Goal: Task Accomplishment & Management: Complete application form

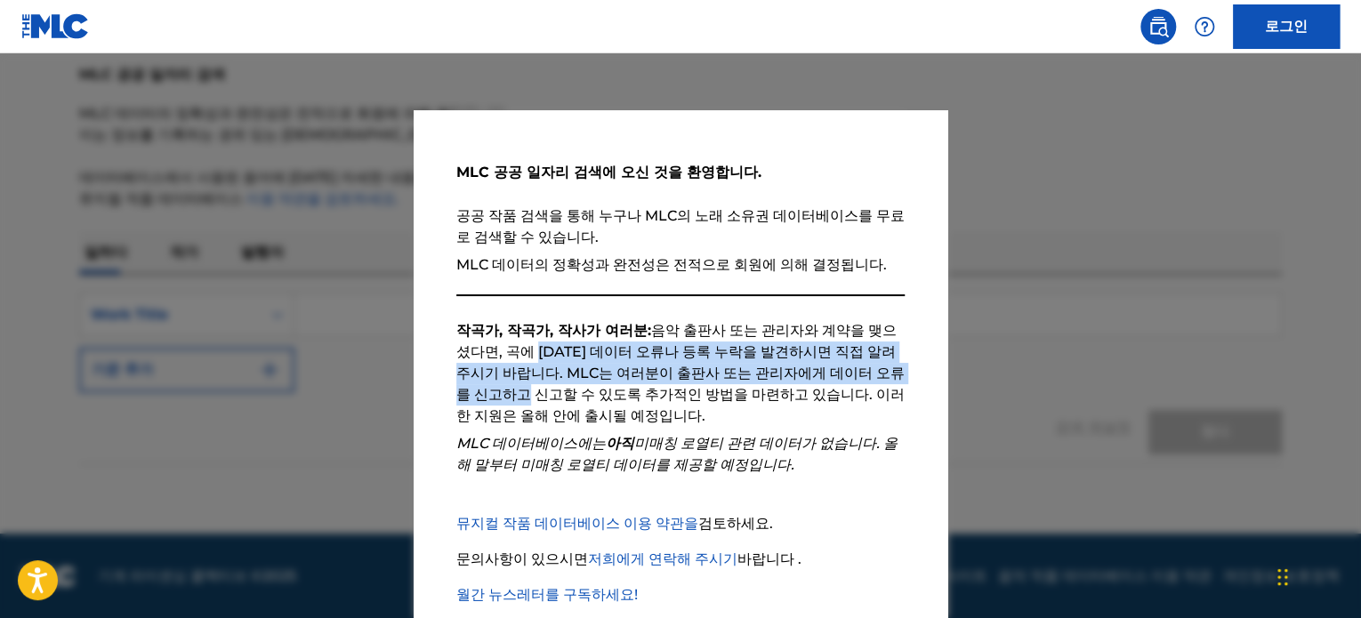
scroll to position [100, 0]
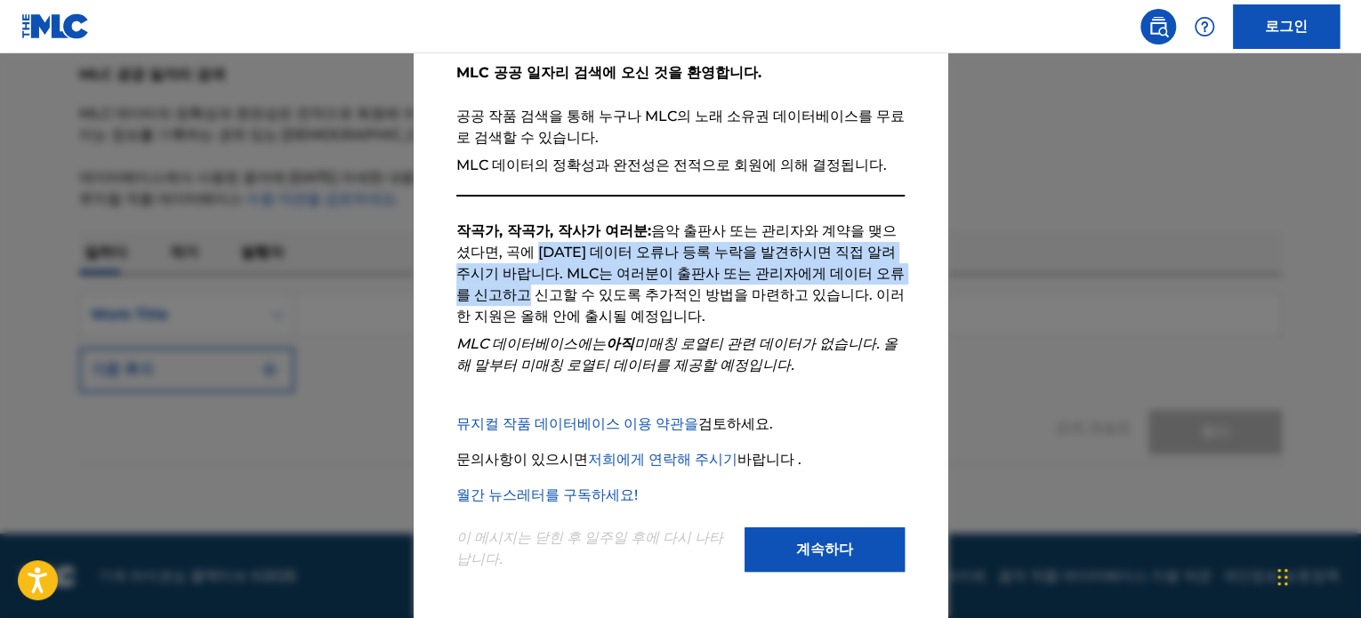
click at [767, 544] on button "계속하다" at bounding box center [824, 549] width 160 height 44
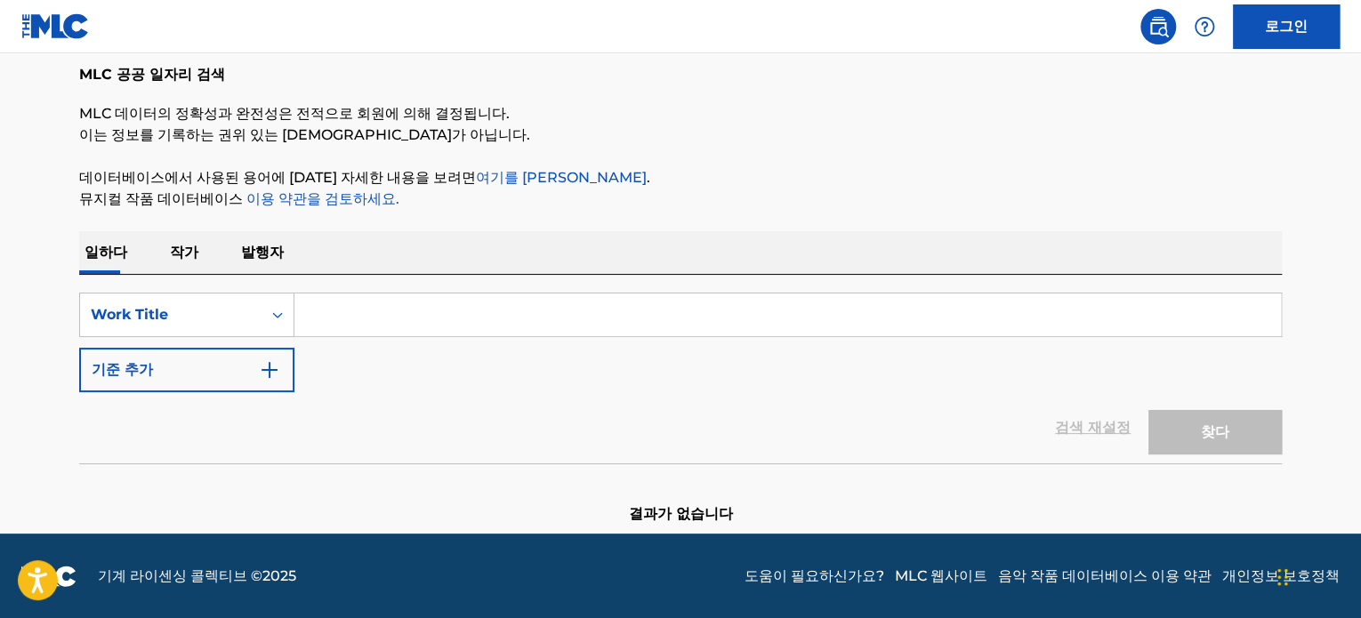
click at [180, 253] on font "작가" at bounding box center [184, 252] width 28 height 17
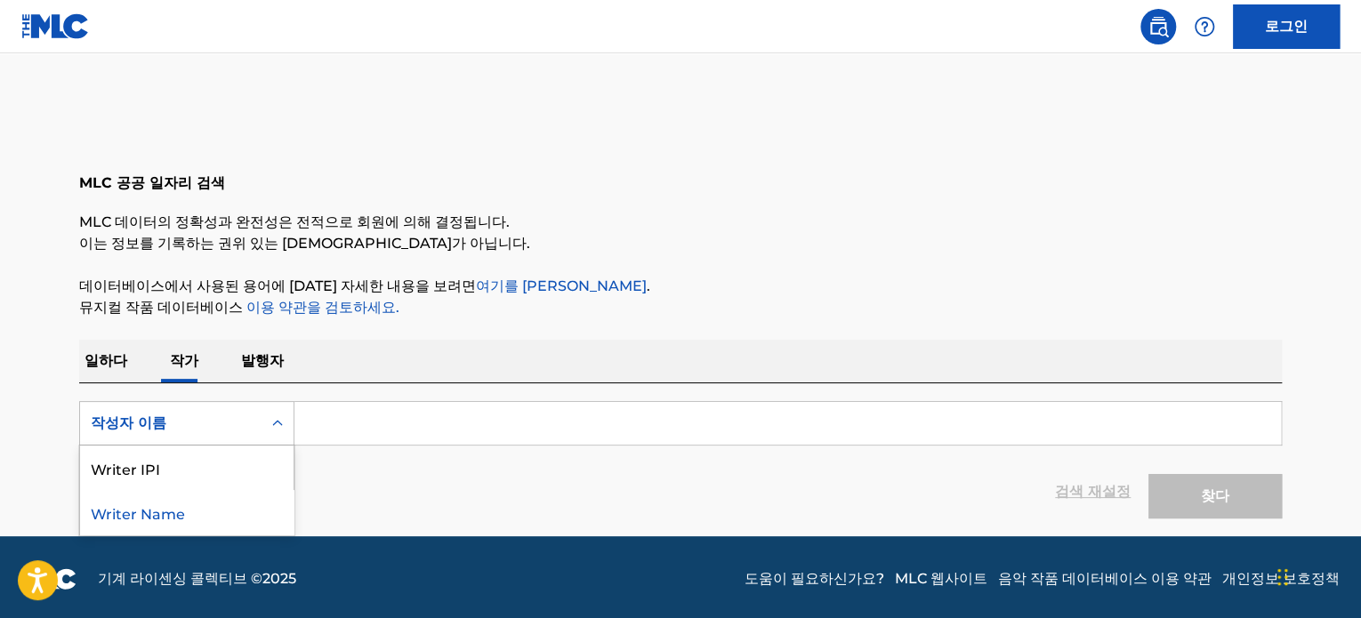
click at [274, 424] on icon "검색 양식" at bounding box center [278, 423] width 18 height 18
click at [209, 426] on div "작성자 이름" at bounding box center [171, 423] width 160 height 21
click at [341, 422] on input "검색 양식" at bounding box center [787, 423] width 986 height 43
type input "Y"
type input "j"
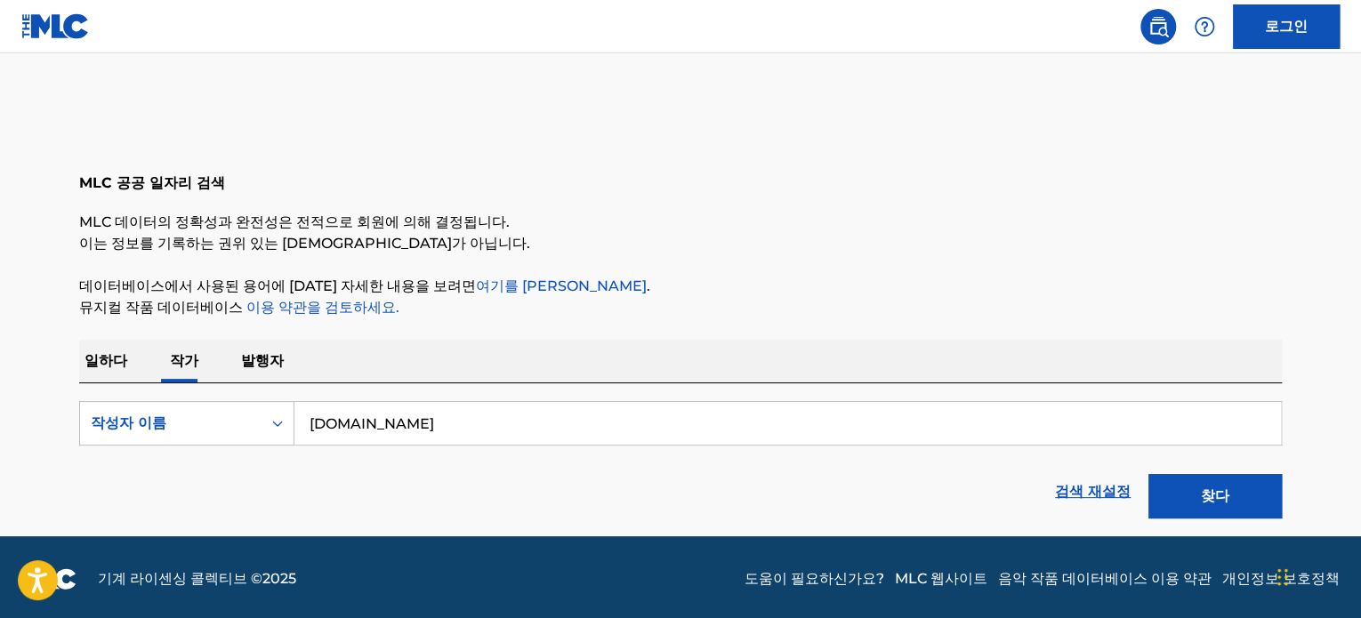
type input "[DOMAIN_NAME]"
click at [1145, 481] on div "찾다" at bounding box center [1210, 491] width 142 height 71
click at [1163, 487] on button "찾다" at bounding box center [1214, 496] width 133 height 44
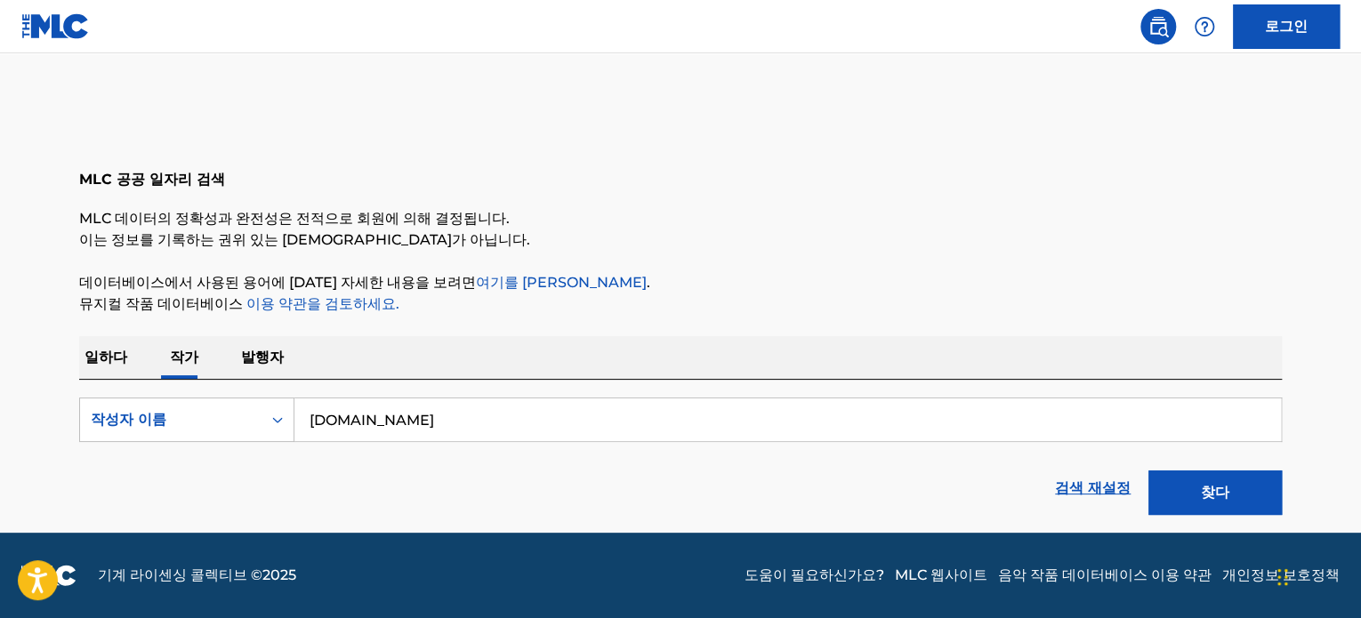
click at [1185, 488] on button "찾다" at bounding box center [1214, 492] width 133 height 44
click at [1097, 484] on font "검색 재설정" at bounding box center [1093, 487] width 76 height 17
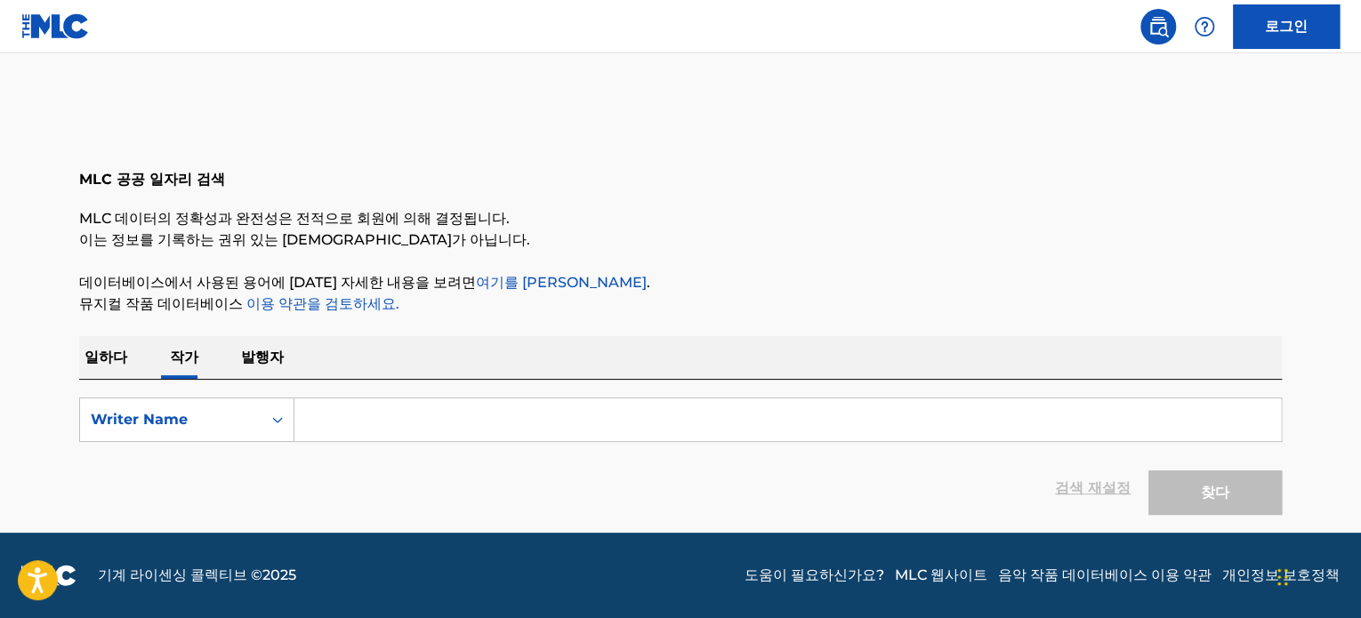
scroll to position [0, 0]
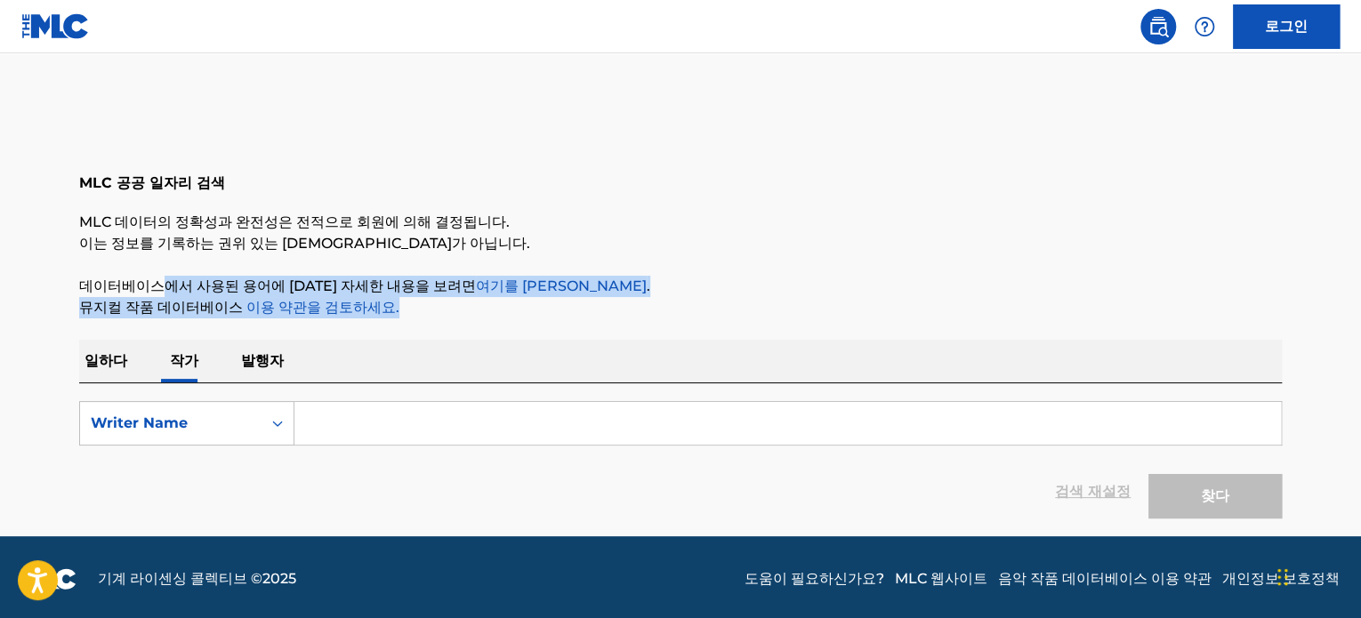
drag, startPoint x: 160, startPoint y: 290, endPoint x: 434, endPoint y: 302, distance: 274.2
click at [434, 302] on div "MLC 공공 일자리 검색 MLC 데이터의 정확성과 완전성은 전적으로 회원에 의해 결정됩니다. 이는 정보를 기록하는 권위 있는 출처가 아닙니다.…" at bounding box center [680, 313] width 1245 height 430
click at [377, 314] on p "뮤지컬 작품 데이터베이스 이용 약관을 검토하세요." at bounding box center [680, 307] width 1202 height 21
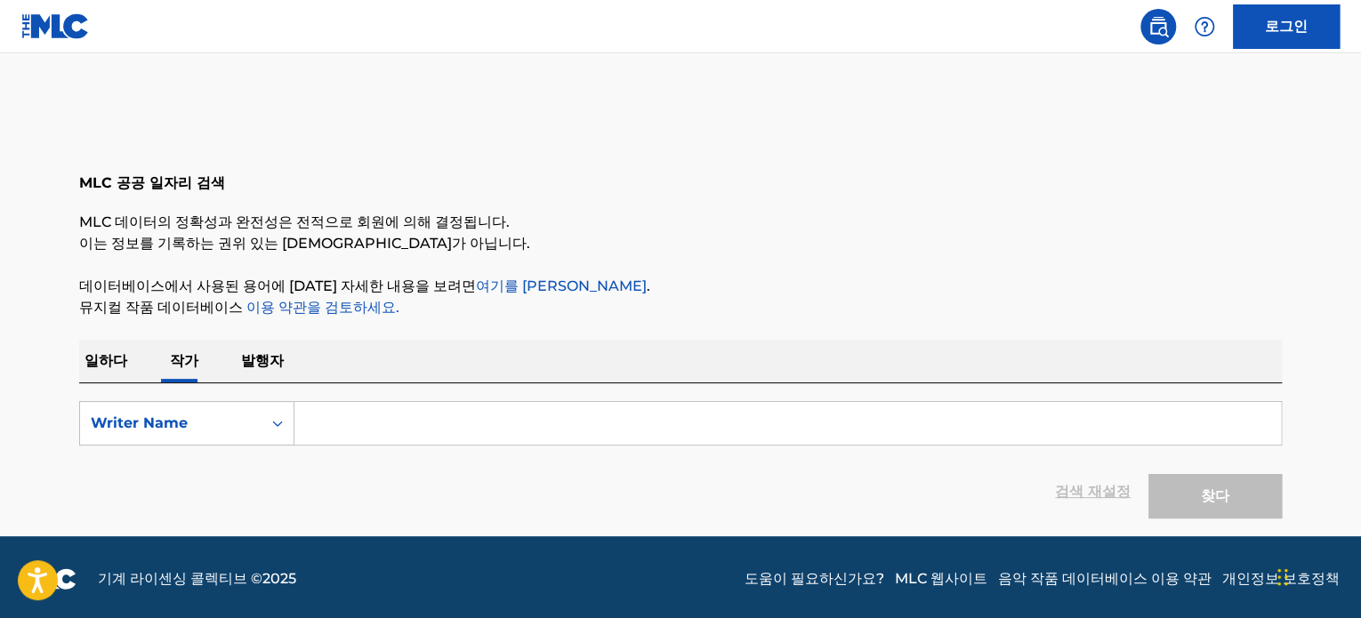
click at [306, 309] on font "이용 약관을 검토하세요." at bounding box center [322, 307] width 153 height 17
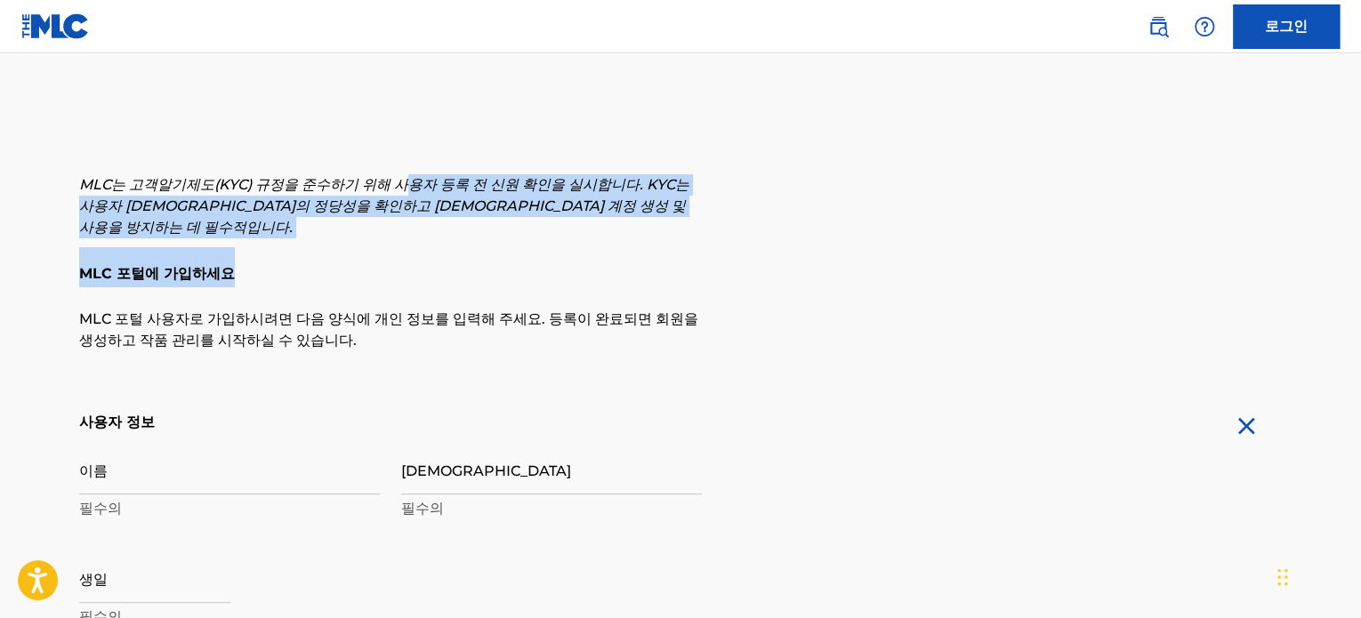
drag, startPoint x: 385, startPoint y: 184, endPoint x: 811, endPoint y: 258, distance: 432.4
click at [811, 258] on div "MLC는 고객알기제도(KYC) 규정을 준수하기 위해 사용자 등록 전 신원 확인을 실시합니다. KYC는 사용자 신원의 정당성을 확인하고 사기 계…" at bounding box center [680, 262] width 1202 height 177
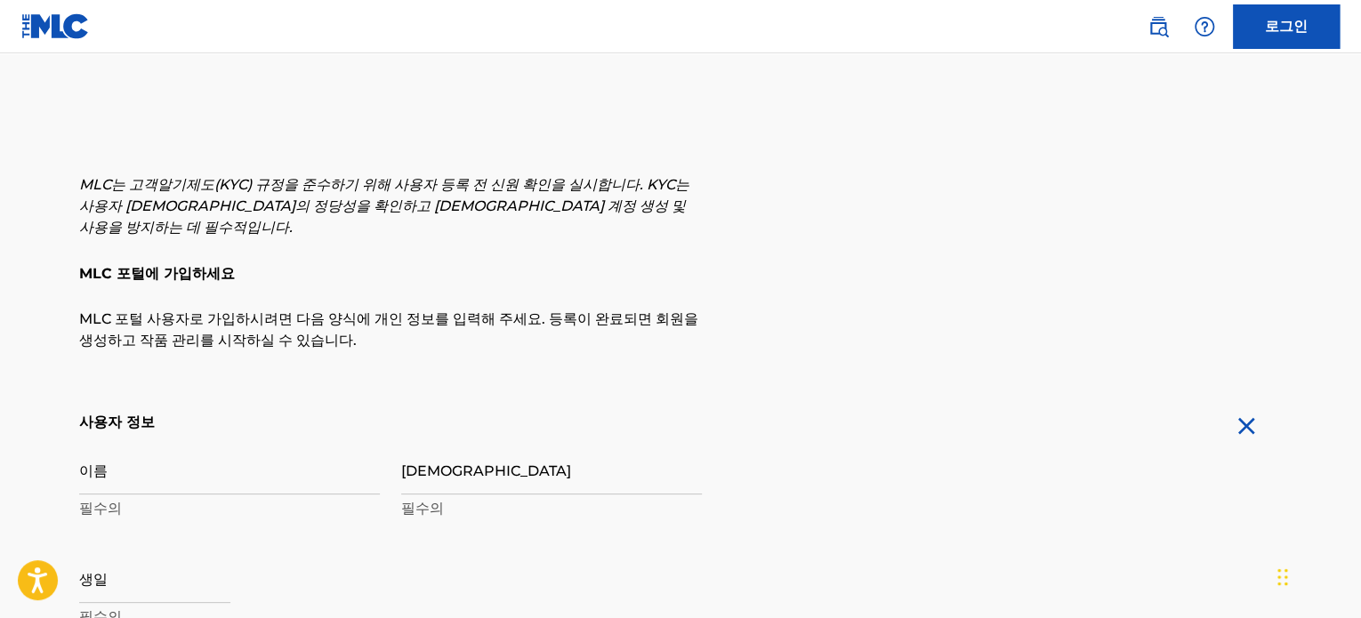
click at [346, 310] on font "MLC 포털 사용자로 가입하시려면 다음 양식에 개인 정보를 입력해 주세요. 등록이 완료되면 회원을 생성하고 작품 관리를 시작하실 수 있습니다." at bounding box center [388, 329] width 619 height 38
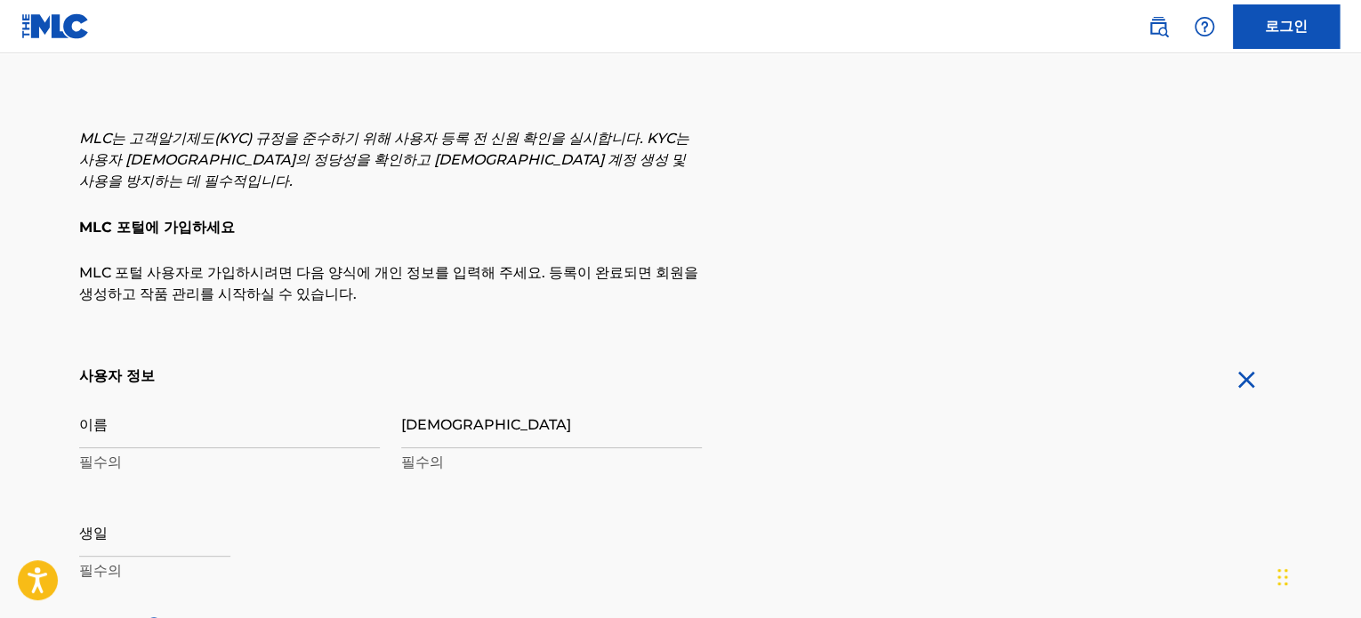
scroll to position [89, 0]
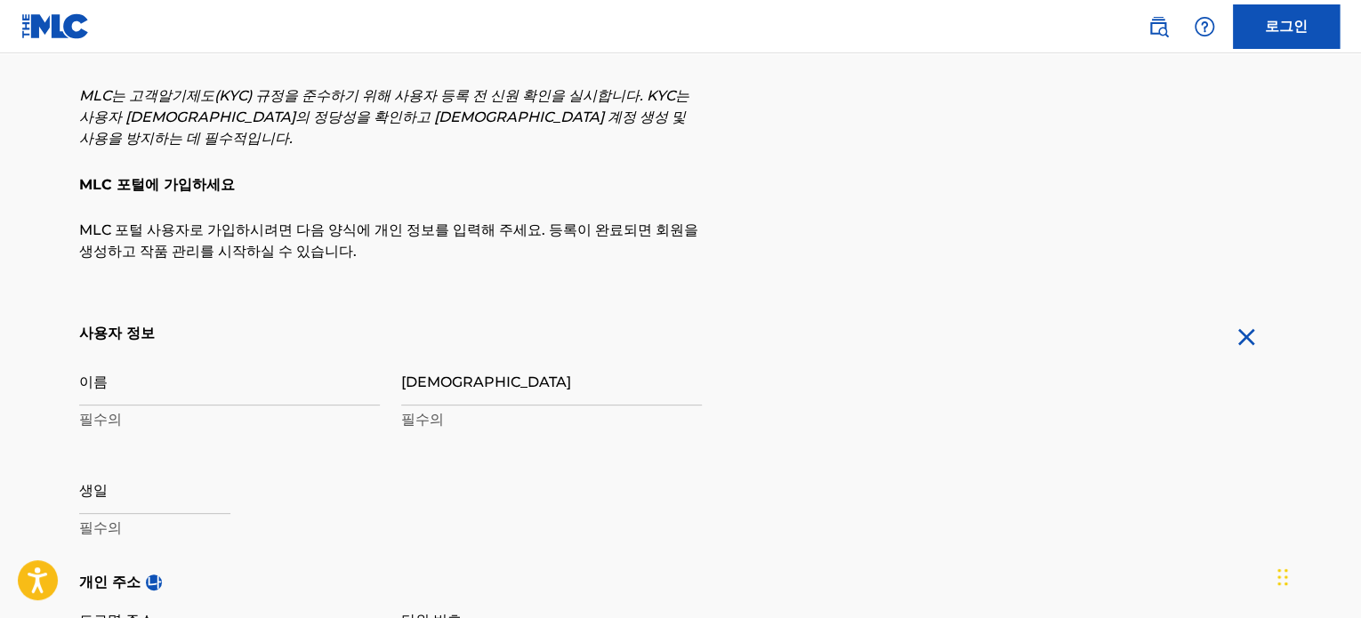
click at [216, 357] on input "이름" at bounding box center [229, 380] width 301 height 51
type input "J"
type input "Sign up"
type input "[PERSON_NAME]S."
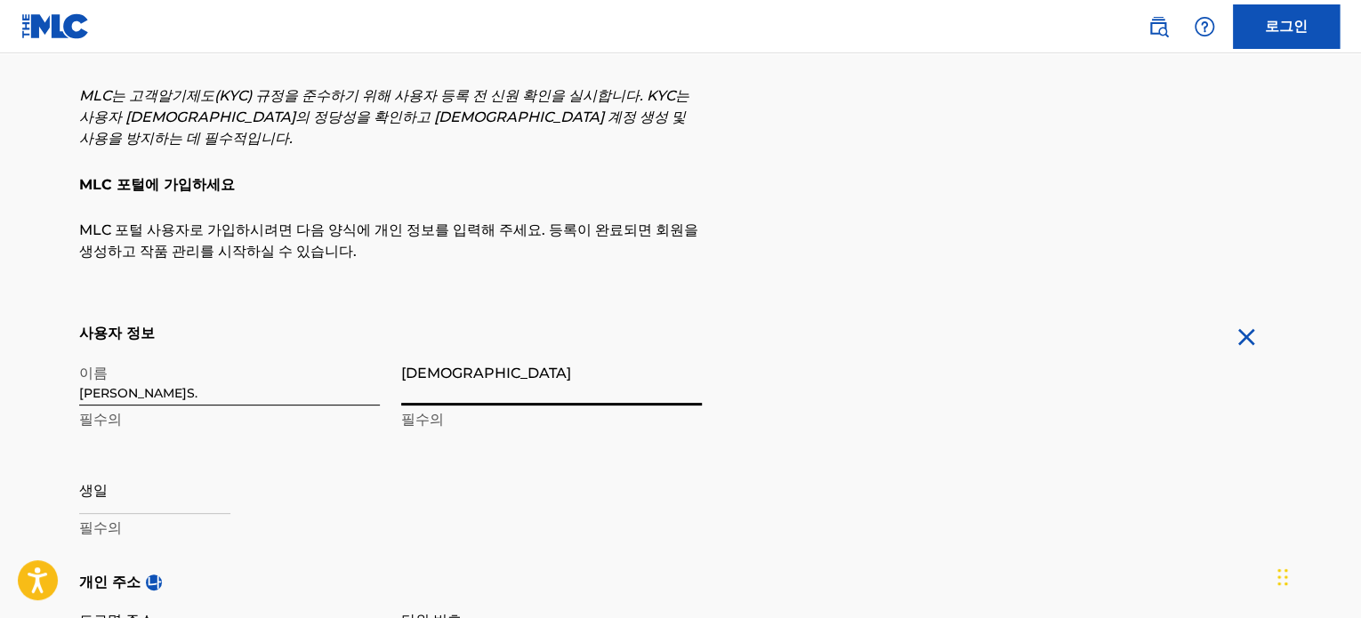
click at [429, 365] on input "성" at bounding box center [551, 380] width 301 height 51
type input "Kim"
select select "7"
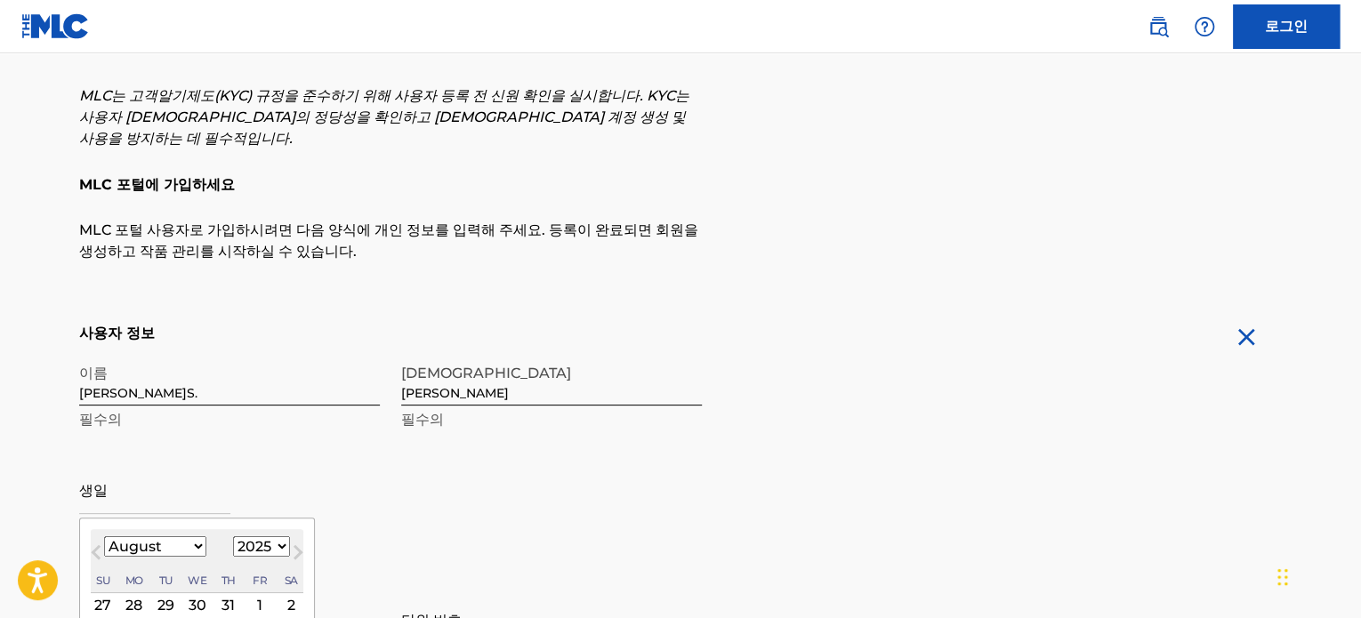
click at [186, 478] on input "text" at bounding box center [154, 488] width 151 height 51
click at [239, 536] on select "1900 1901 1902 1903 1904 1905 1906 1907 1908 1909 1910 1911 1912 1913 1914 1915…" at bounding box center [221, 546] width 57 height 20
click at [193, 536] on select "1900 1901 1902 1903 1904 1905 1906 1907 1908 1909 1910 1911 1912 1913 1914 1915…" at bounding box center [221, 546] width 57 height 20
click at [237, 536] on select "1900 1901 1902 1903 1904 1905 1906 1907 1908 1909 1910 1911 1912 1913 1914 1915…" at bounding box center [221, 546] width 57 height 20
select select "1946"
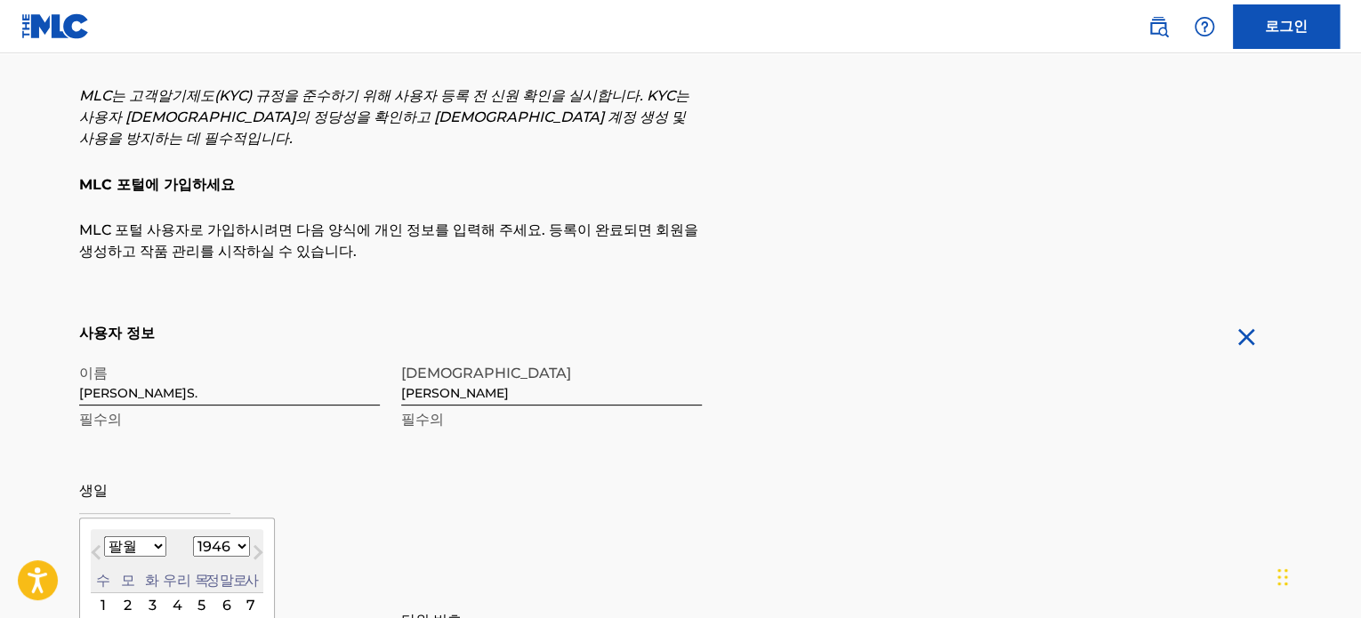
click at [193, 536] on select "1900 1901 1902 1903 1904 1905 1906 1907 1908 1909 1910 1911 1912 1913 1914 1915…" at bounding box center [221, 546] width 57 height 20
click at [158, 536] on select "1월 2월 3월 4월 5월 6월 칠월 팔월 구월 십월 십일월 12월" at bounding box center [135, 546] width 62 height 20
select select "11"
click at [104, 536] on select "1월 2월 3월 4월 5월 6월 칠월 팔월 구월 십월 십일월 12월" at bounding box center [135, 546] width 62 height 20
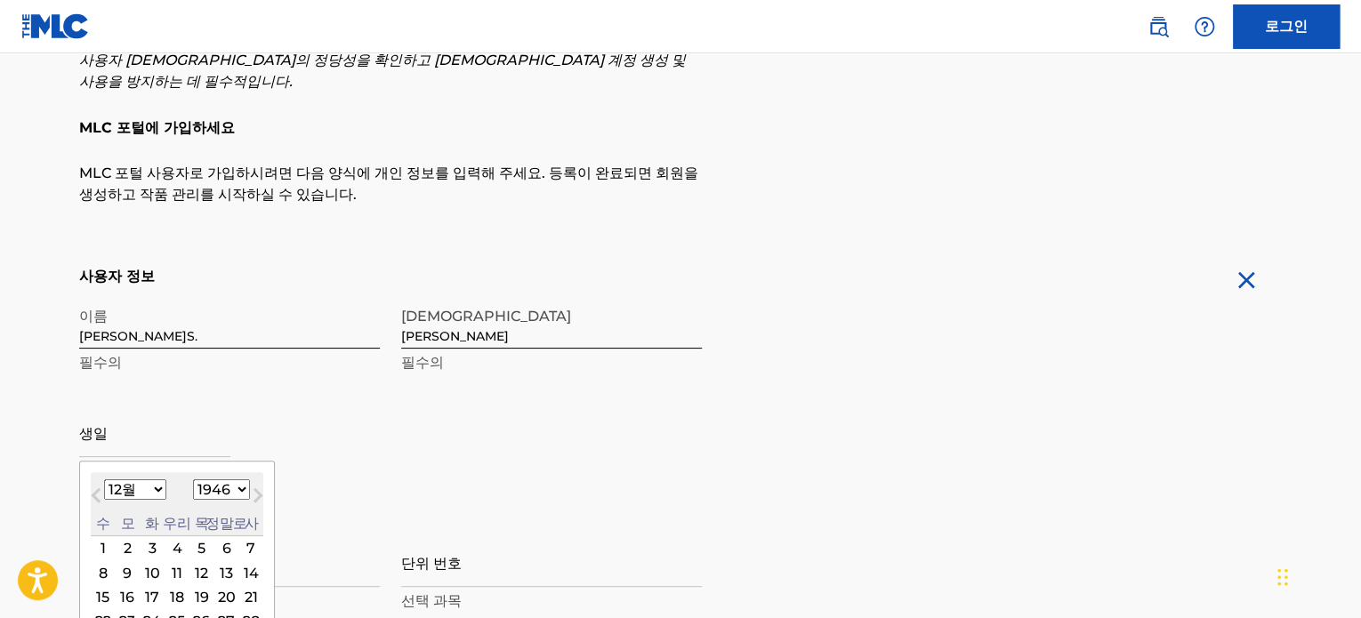
scroll to position [178, 0]
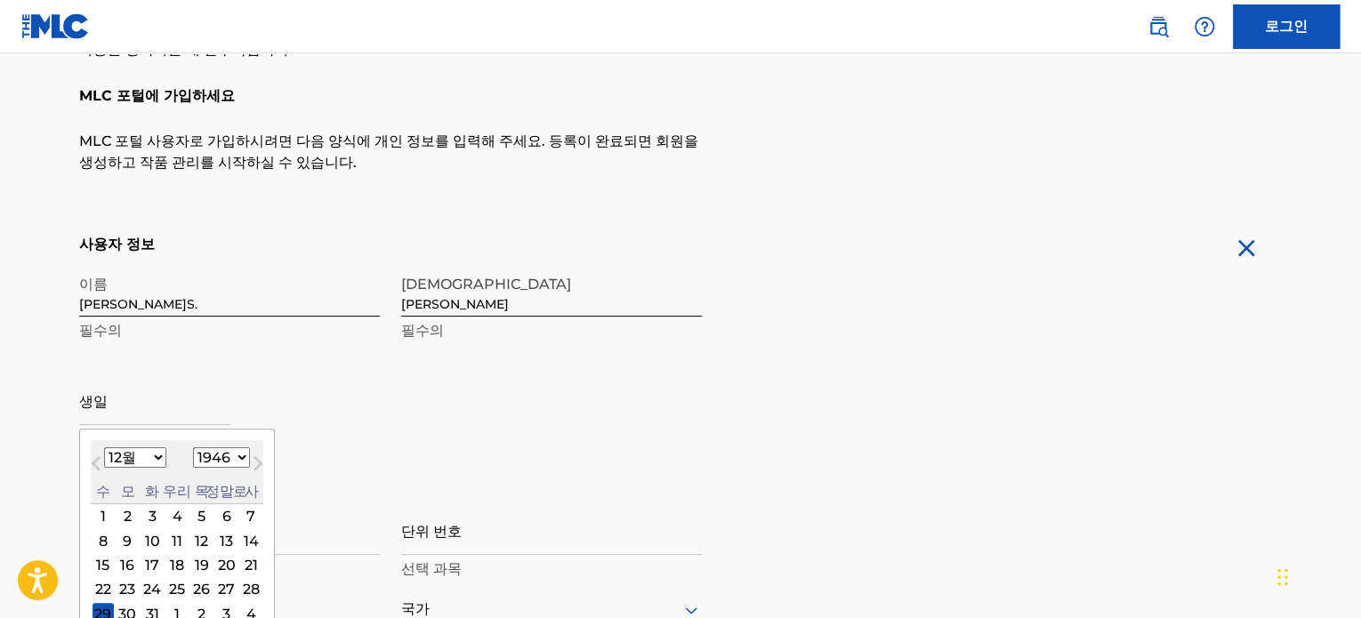
click at [227, 530] on div "13" at bounding box center [226, 540] width 21 height 21
type input "December 13 1946"
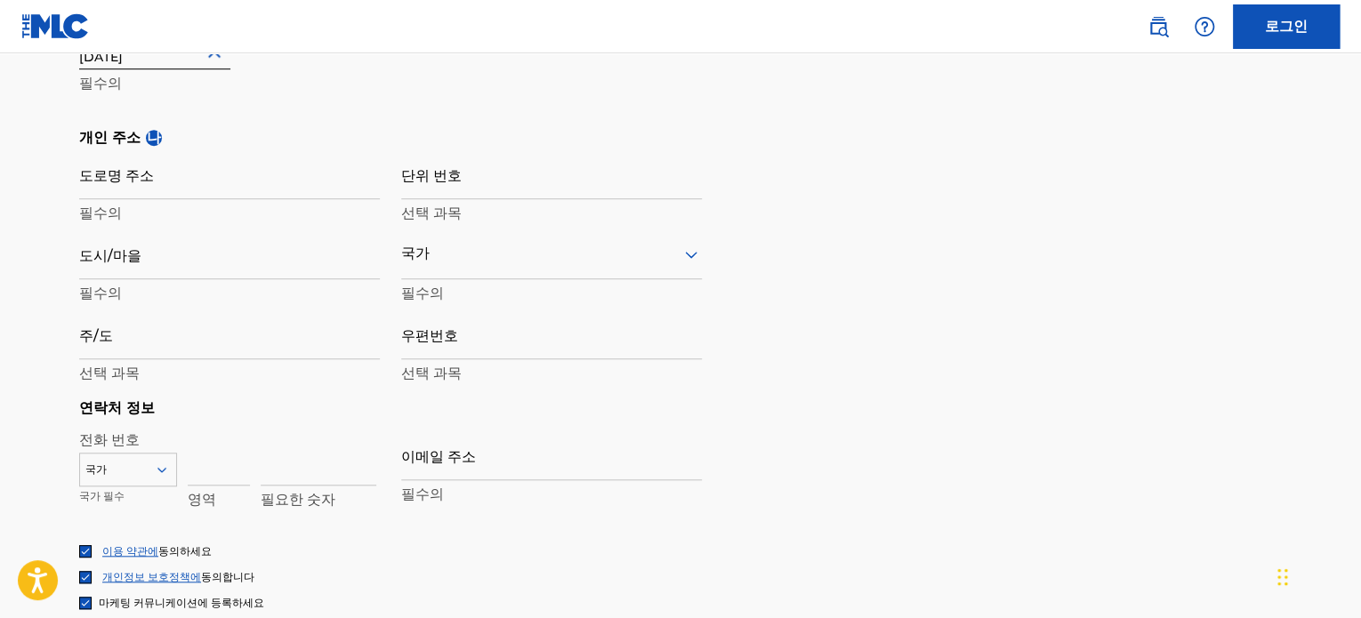
scroll to position [534, 0]
click at [193, 165] on input "도로명 주소" at bounding box center [229, 174] width 301 height 51
type input "Jongnogu Insadonggil 30-13"
type input "Seoul"
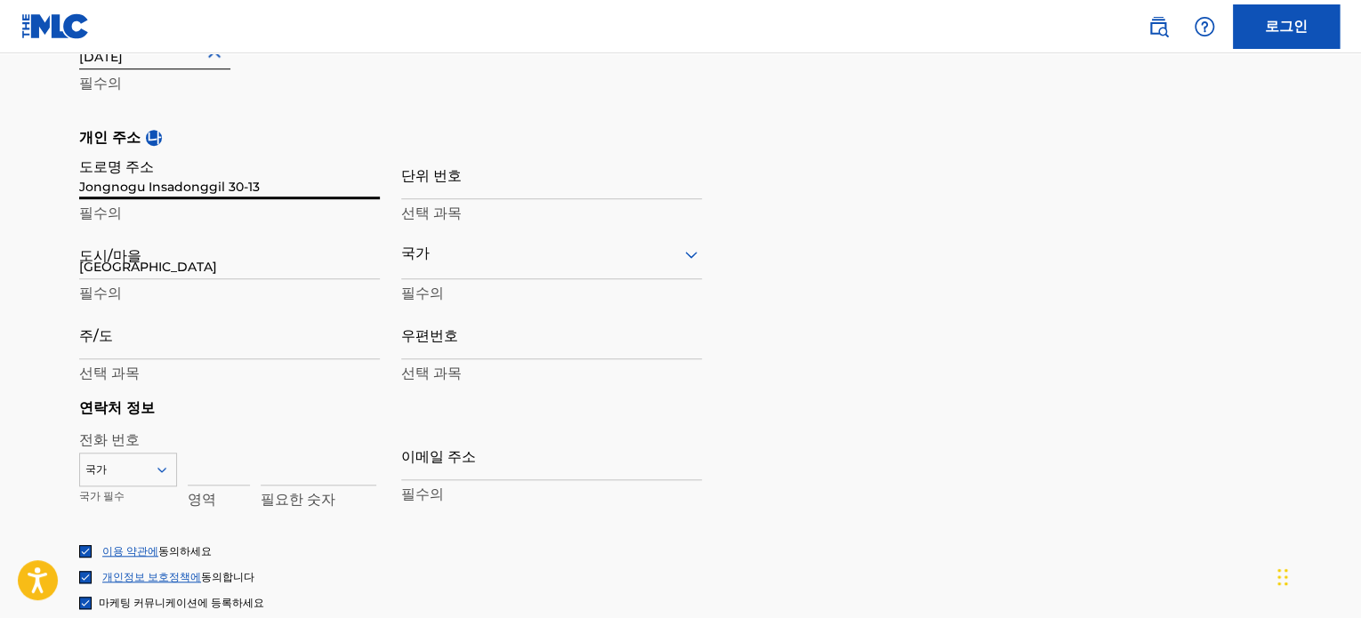
type input "대한민국"
type input "Select a region"
type input "03148"
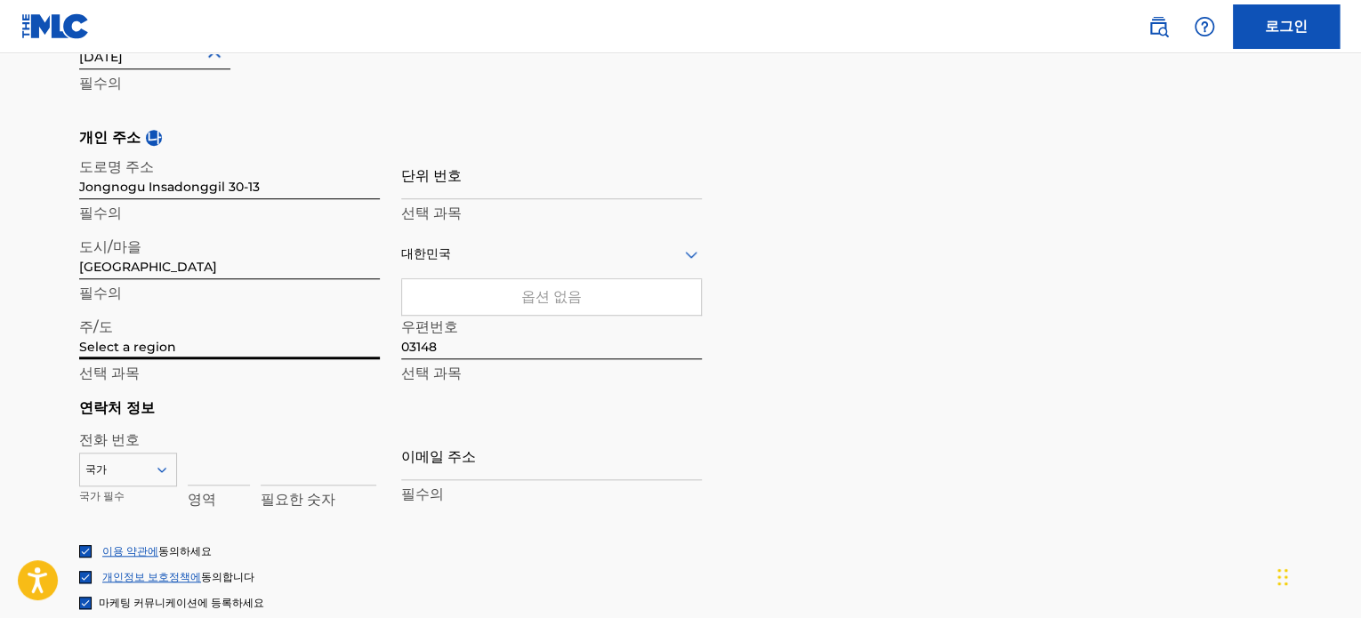
drag, startPoint x: 174, startPoint y: 326, endPoint x: 71, endPoint y: 340, distance: 104.0
click at [71, 340] on div "MLC는 고객알기제도(KYC) 규정을 준수하기 위해 사용자 등록 전 신원 확인을 실시합니다. KYC는 사용자 신원의 정당성을 확인하고 사기 계…" at bounding box center [680, 158] width 1245 height 1035
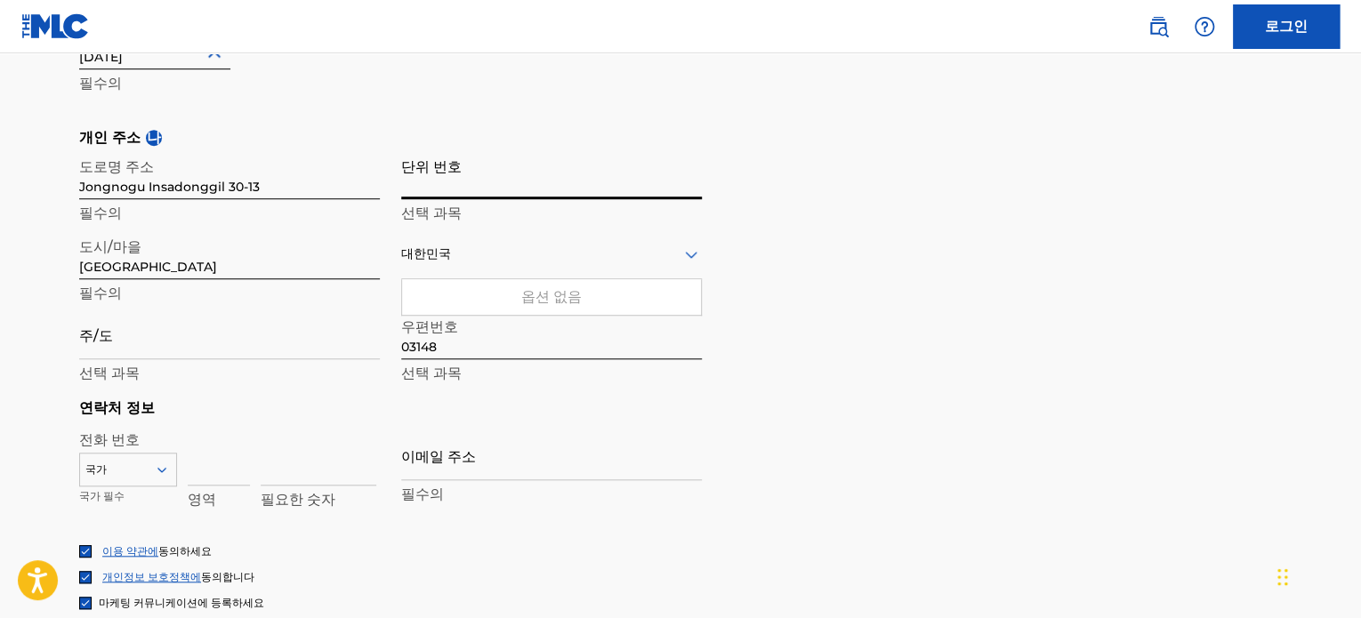
drag, startPoint x: 413, startPoint y: 154, endPoint x: 487, endPoint y: 128, distance: 78.2
click at [487, 149] on input "단위 번호" at bounding box center [551, 174] width 301 height 51
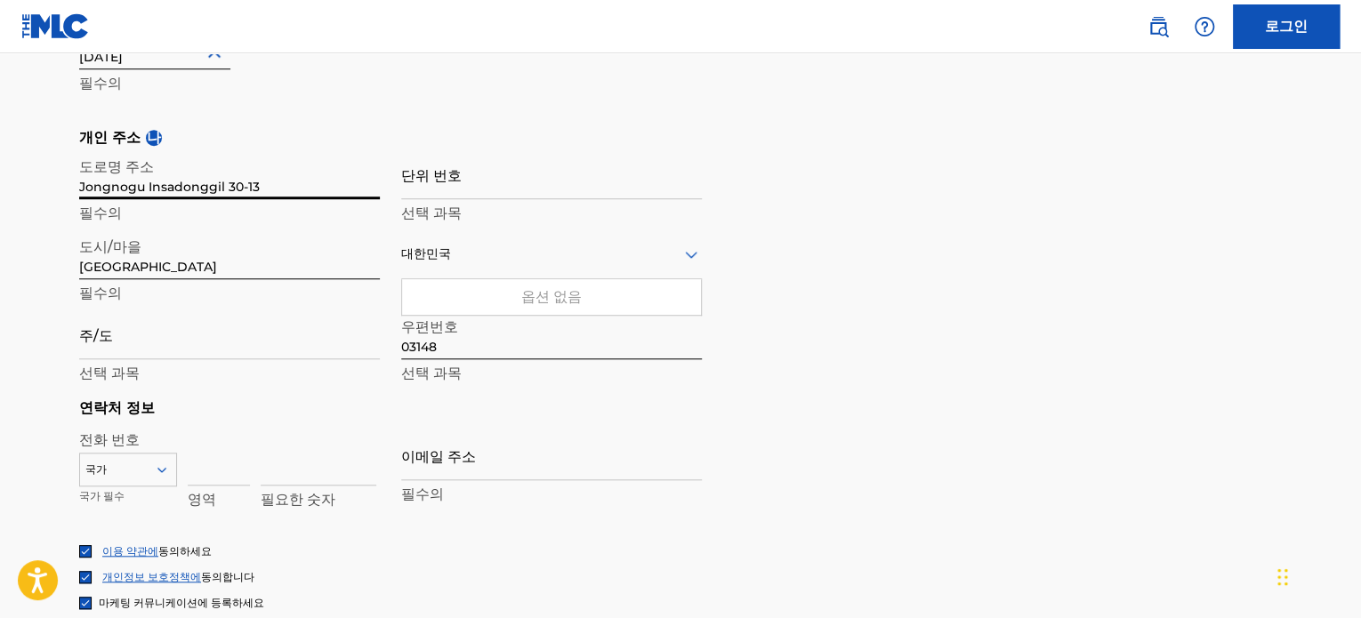
drag, startPoint x: 221, startPoint y: 168, endPoint x: 263, endPoint y: 159, distance: 42.7
click at [263, 159] on input "Jongnogu Insadonggil 30-13" at bounding box center [229, 174] width 301 height 51
type input "Jongnogu Insadonggil"
click at [470, 154] on input "단위 번호" at bounding box center [551, 174] width 301 height 51
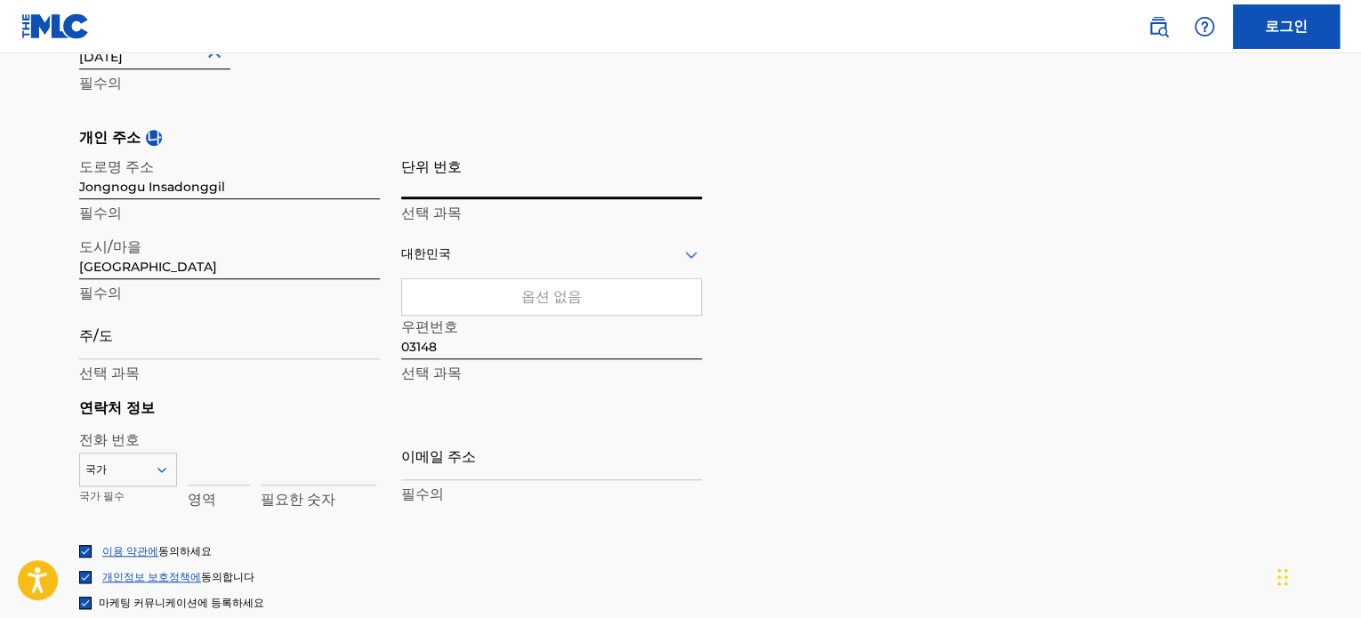
paste input "30-13"
type input "30-13"
click at [688, 251] on icon at bounding box center [691, 254] width 12 height 7
click at [546, 243] on div at bounding box center [551, 254] width 301 height 22
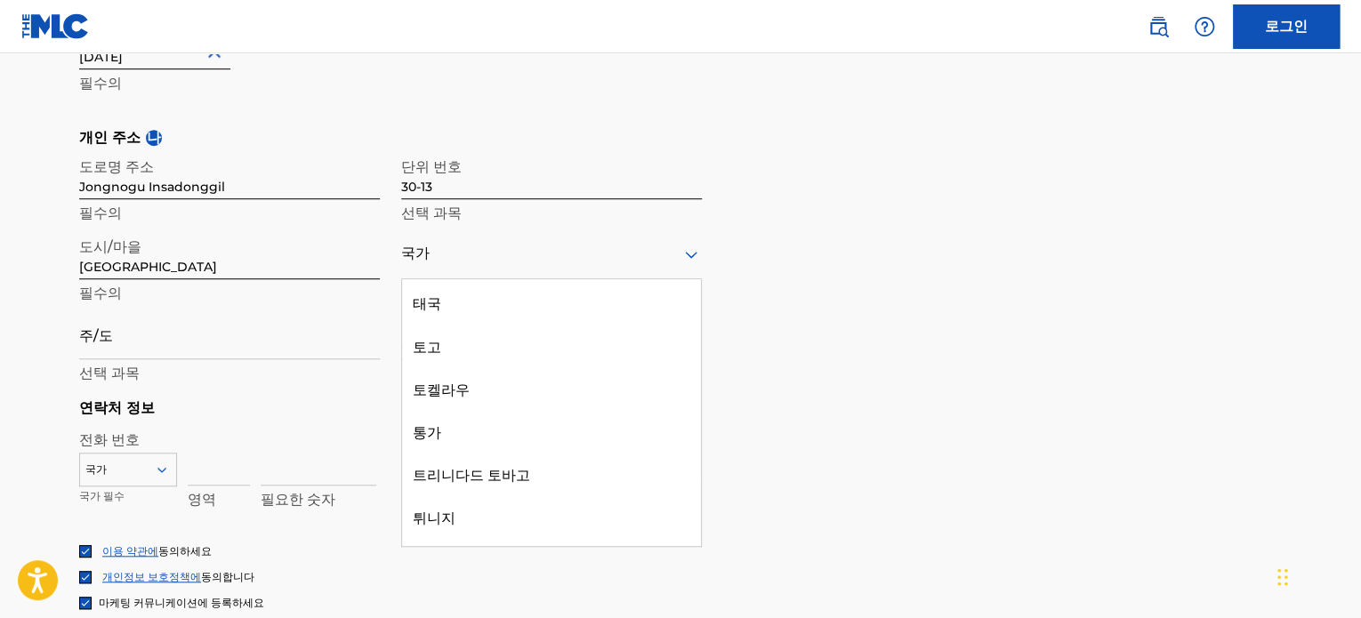
scroll to position [8983, 0]
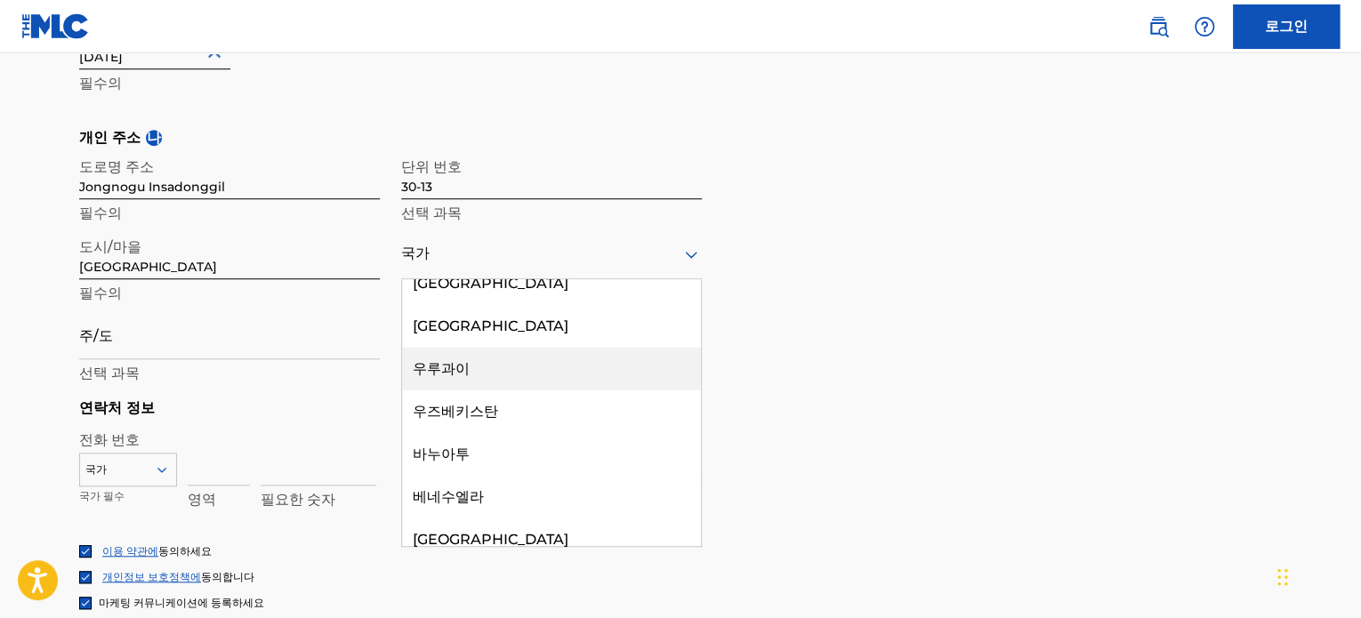
click at [983, 277] on div "개인 주소 나 도로명 주소 Jongnogu Insadonggil 필수의 단위 번호 30-13 선택 과목 도시/마을 Seoul 필수의 223개의…" at bounding box center [680, 262] width 1202 height 270
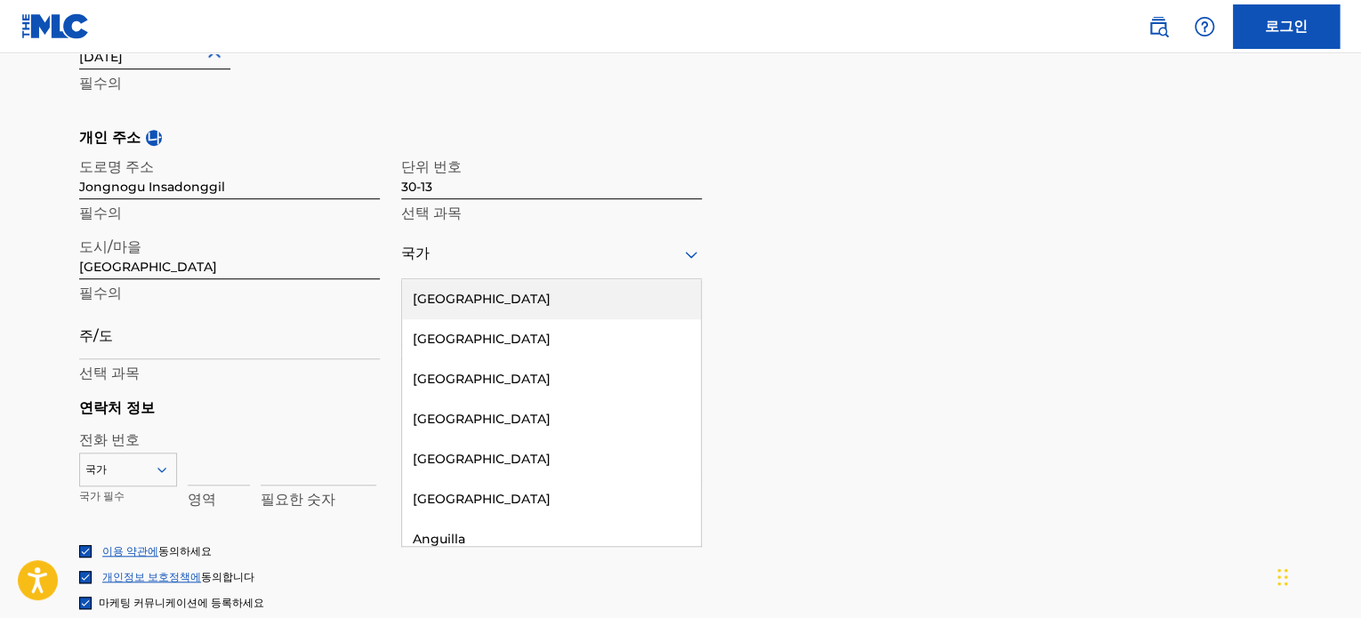
click at [503, 245] on div "국가" at bounding box center [551, 254] width 301 height 51
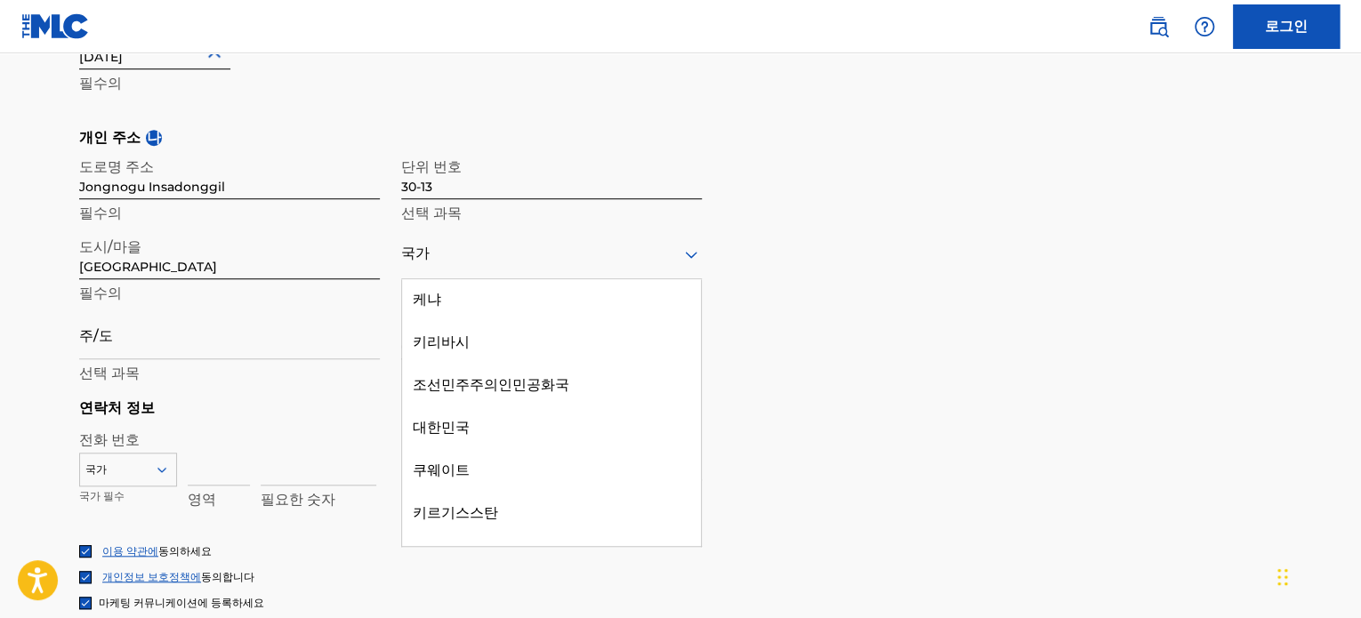
scroll to position [4358, 0]
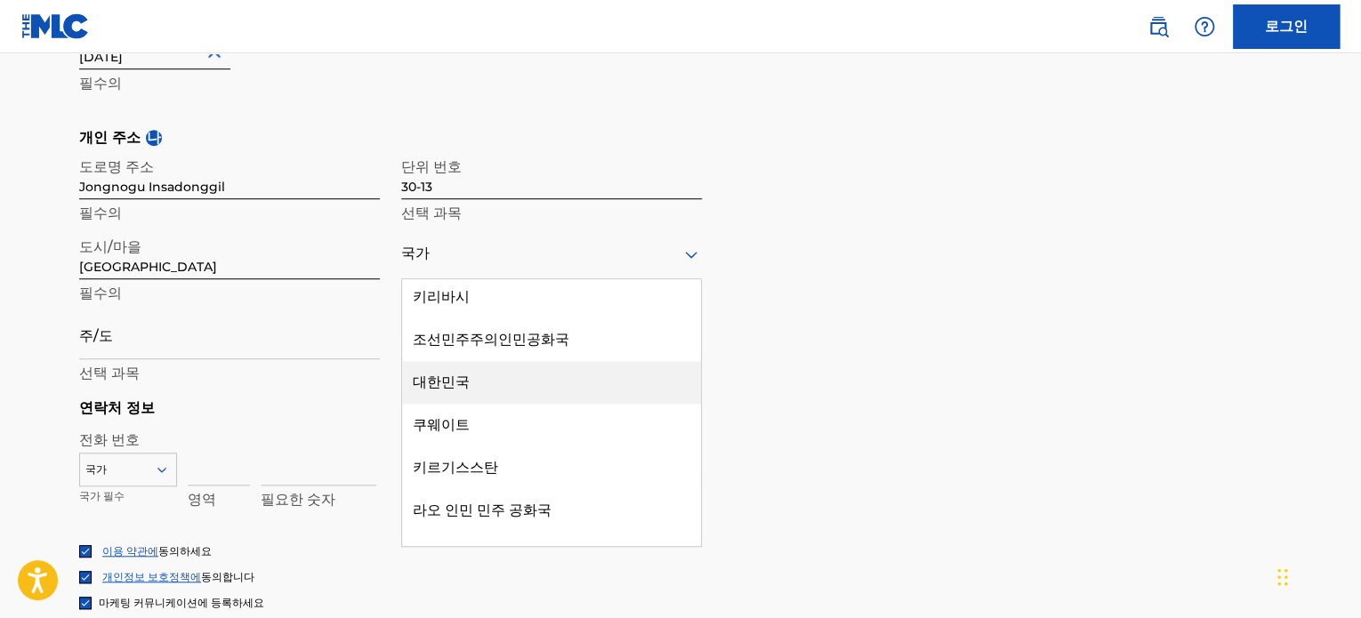
click at [455, 374] on font "대한민국" at bounding box center [441, 382] width 57 height 17
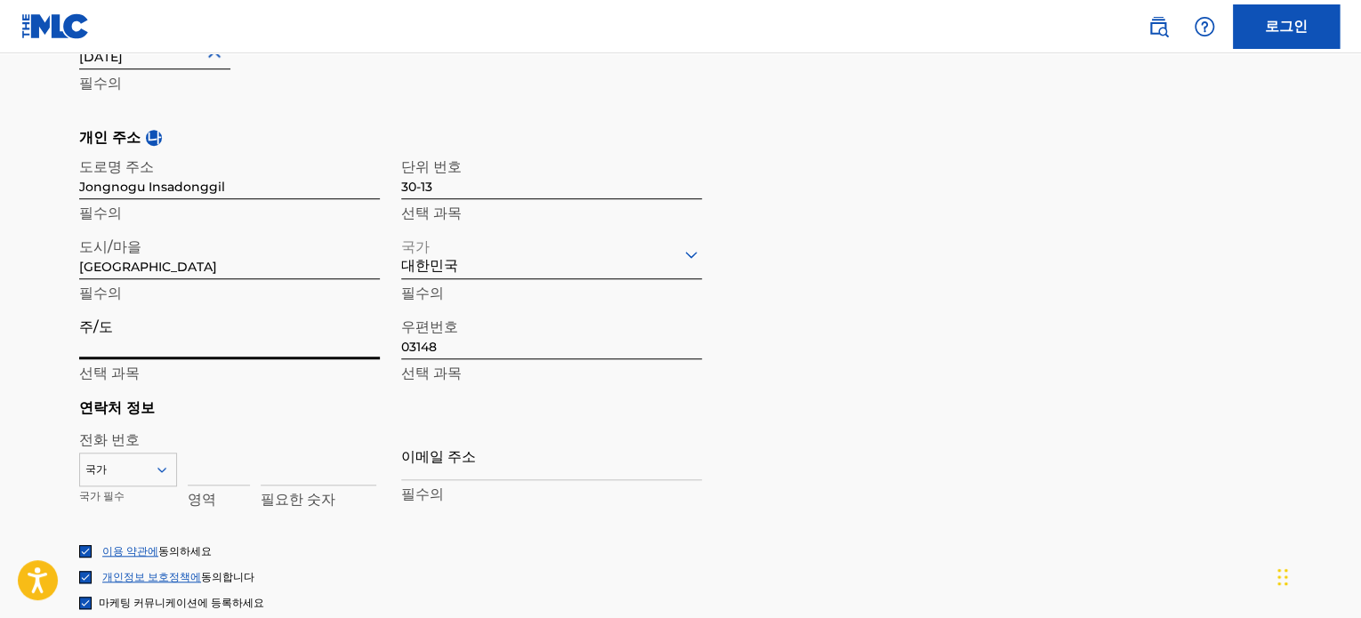
click at [158, 323] on input "주/도" at bounding box center [229, 334] width 301 height 51
type input "Seoul"
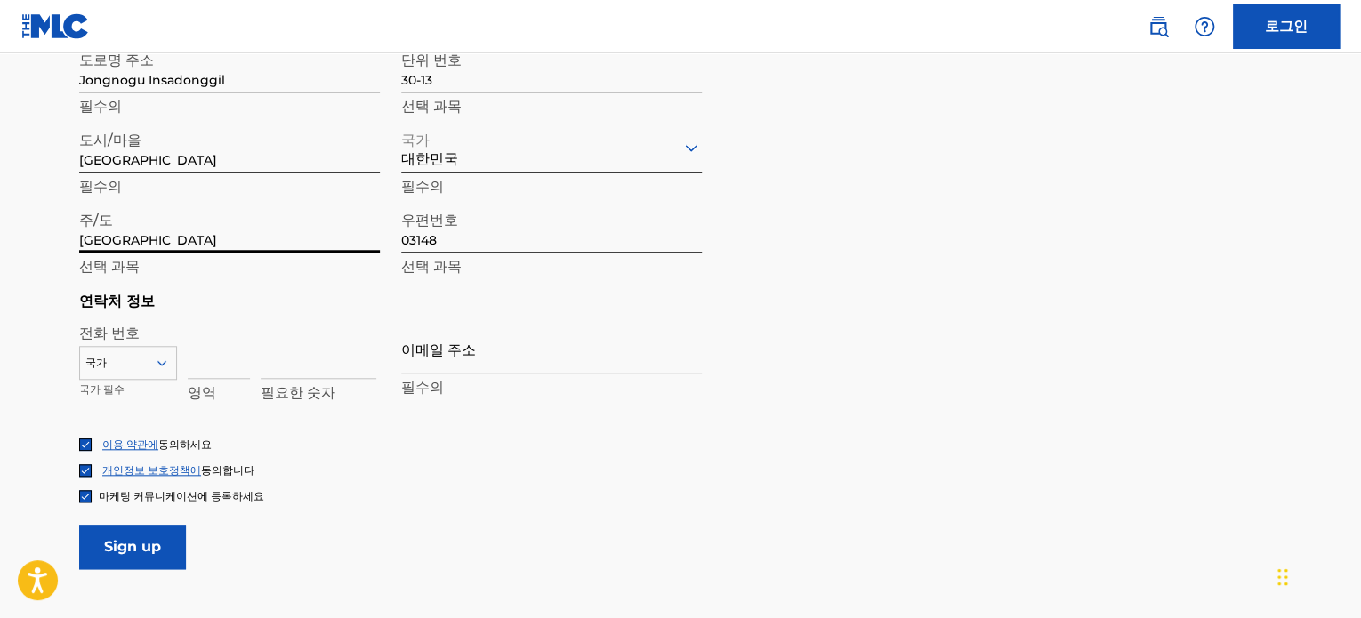
click at [164, 373] on div "국가" at bounding box center [128, 359] width 98 height 27
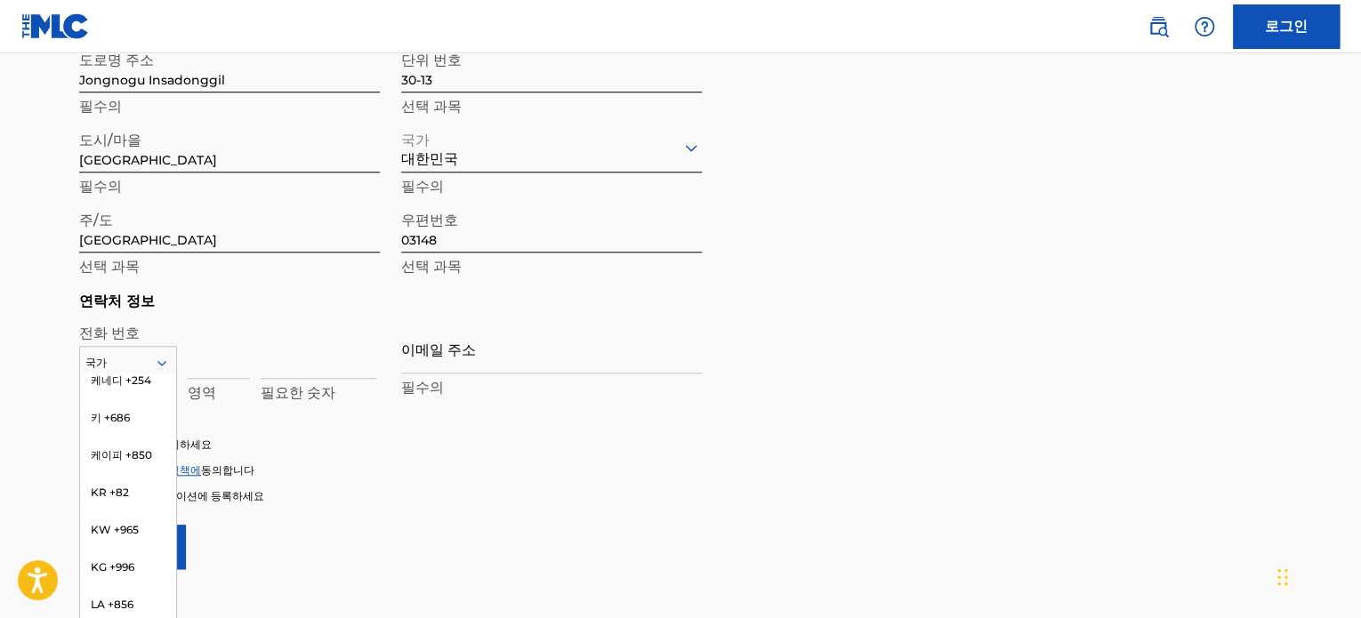
scroll to position [3824, 0]
click at [111, 473] on font "KR +82" at bounding box center [110, 467] width 38 height 13
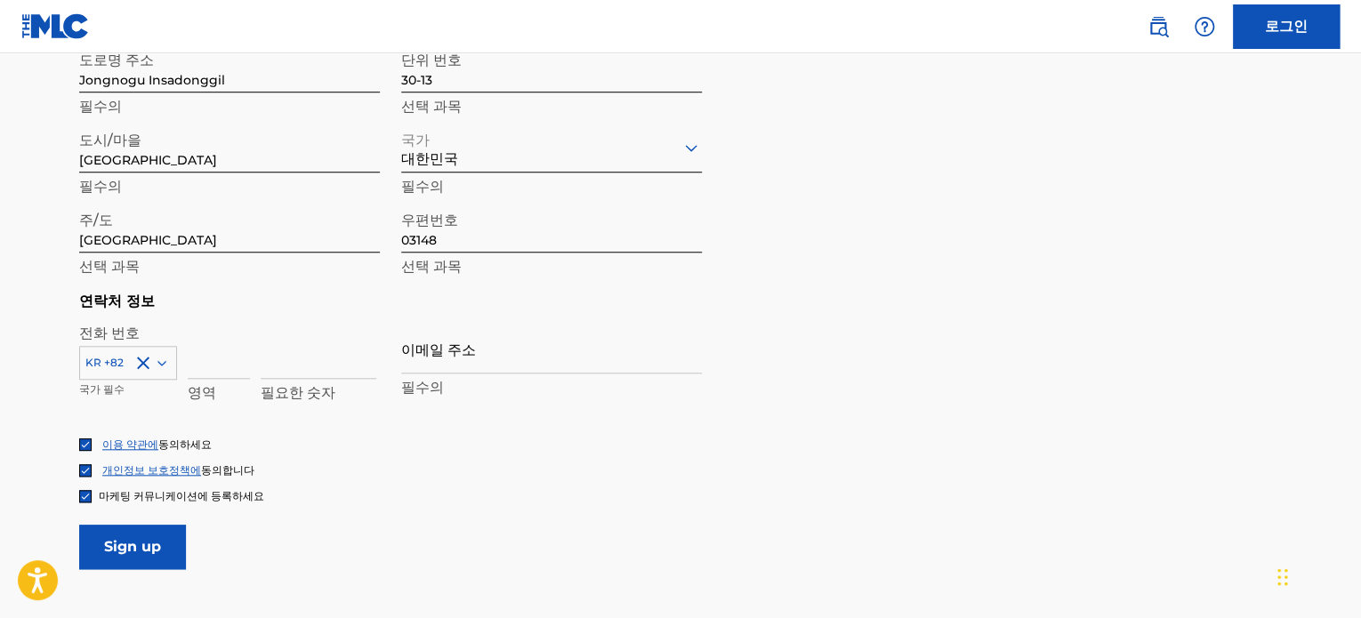
click at [215, 340] on input at bounding box center [219, 353] width 62 height 51
type input "10"
click at [291, 344] on input at bounding box center [319, 353] width 116 height 51
type input "6"
type input "52573414"
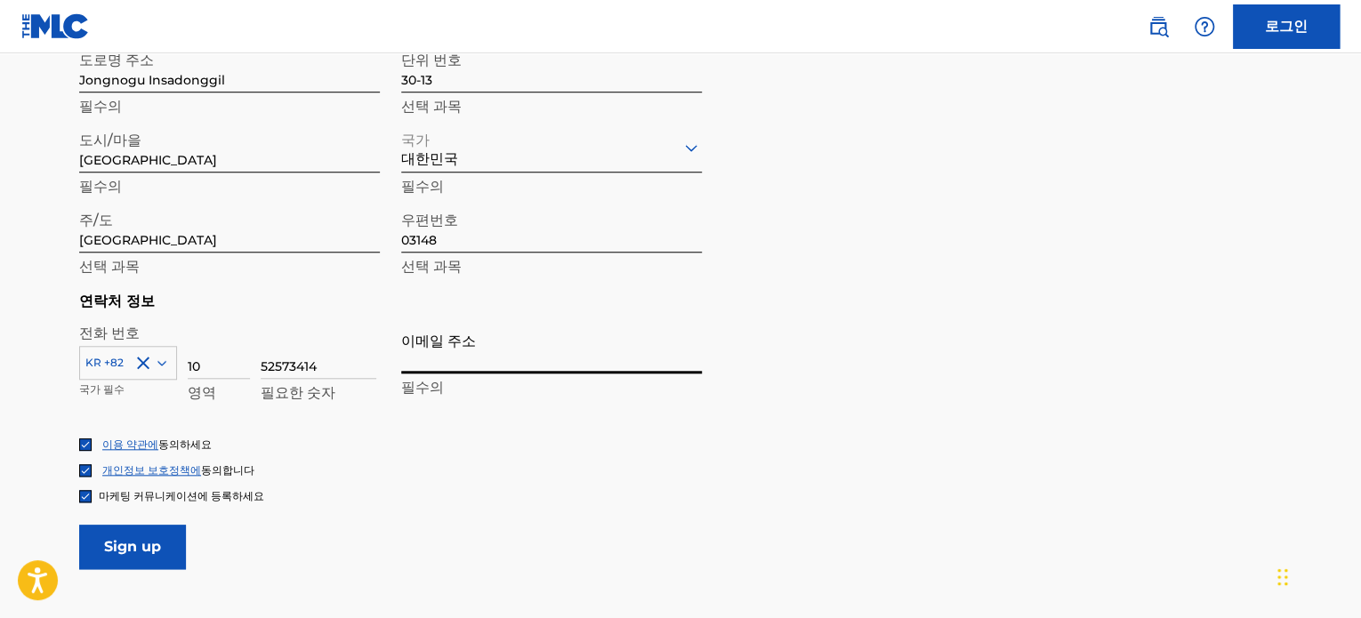
click at [461, 323] on input "이메일 주소" at bounding box center [551, 348] width 301 height 51
type input "kim.00@hotmail.com"
click at [115, 534] on input "Sign up" at bounding box center [132, 547] width 107 height 44
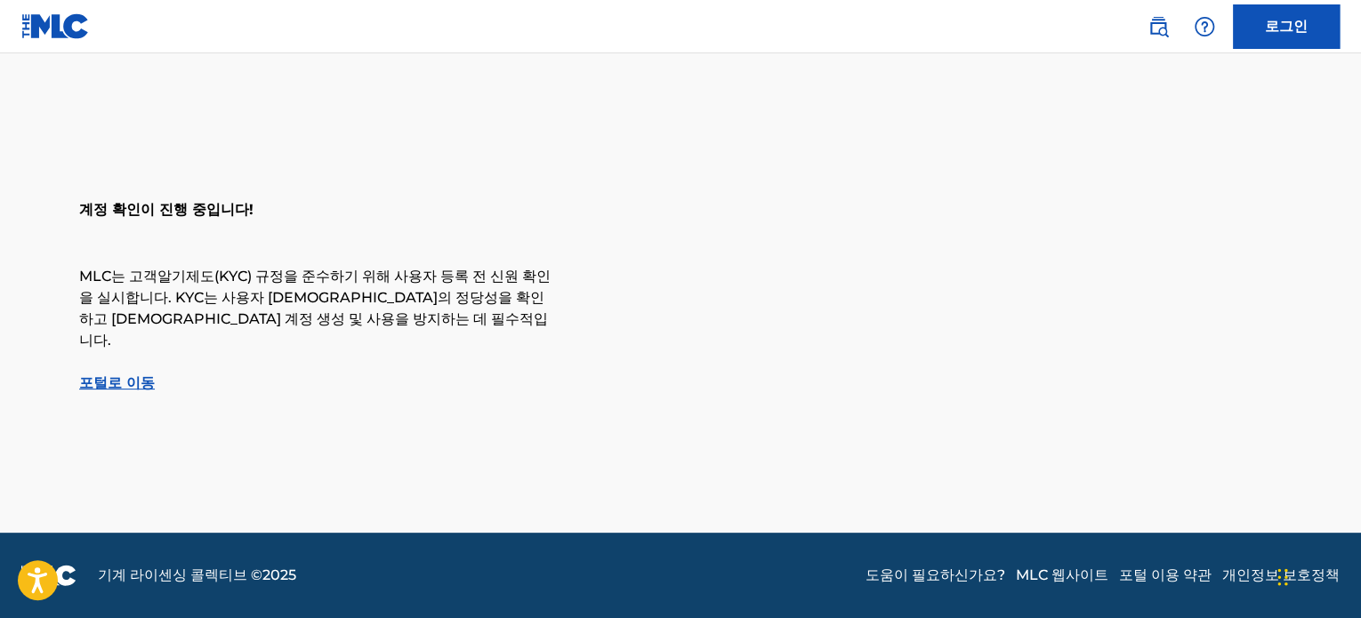
click at [131, 374] on font "포털로 이동" at bounding box center [117, 382] width 76 height 17
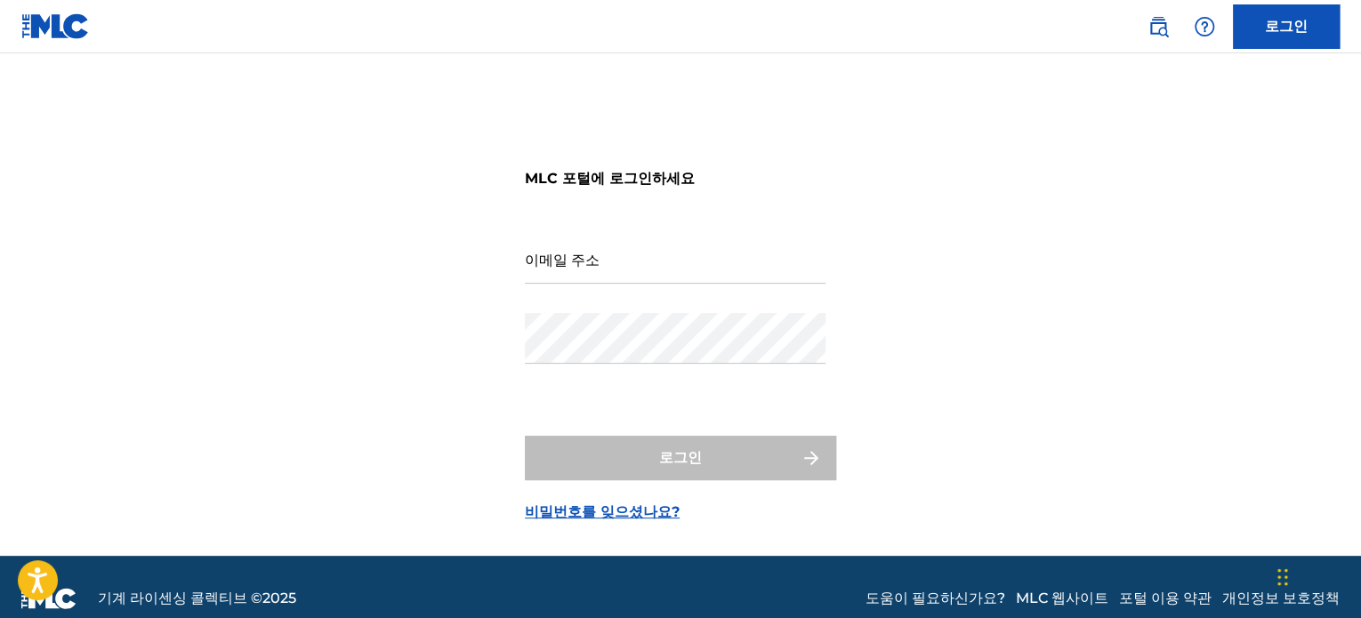
scroll to position [23, 0]
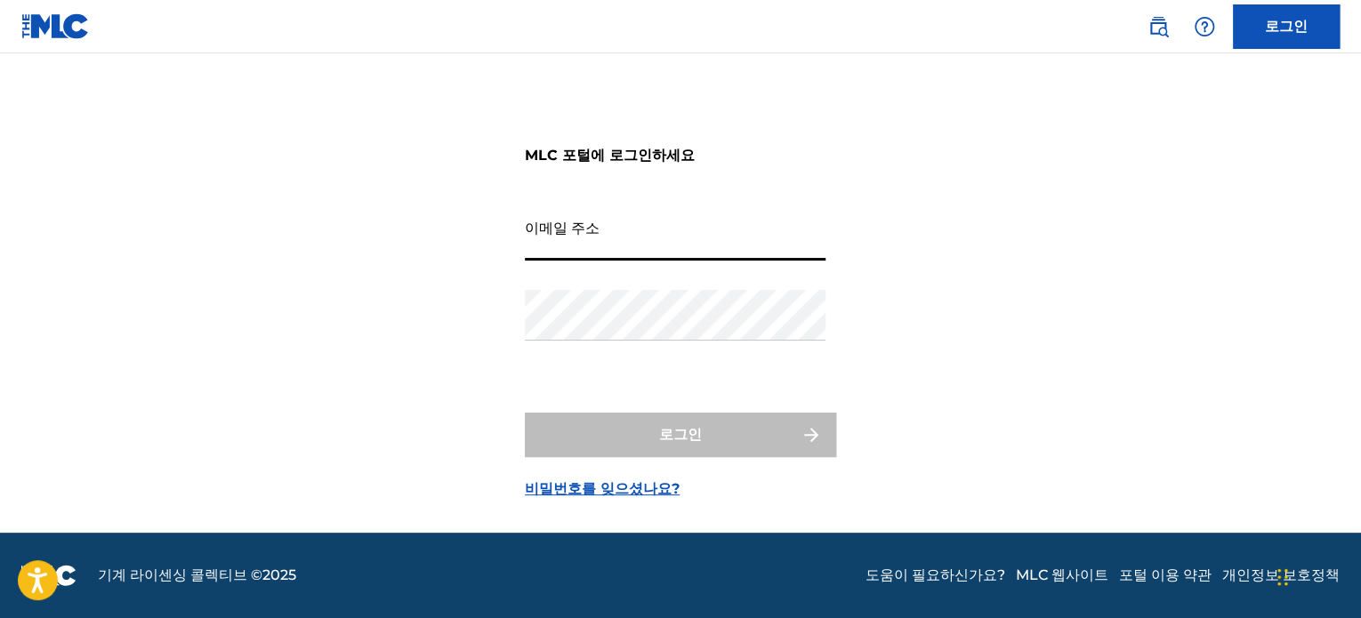
click at [608, 227] on input "이메일 주소" at bounding box center [675, 235] width 301 height 51
type input "kim.00@hotmail.com"
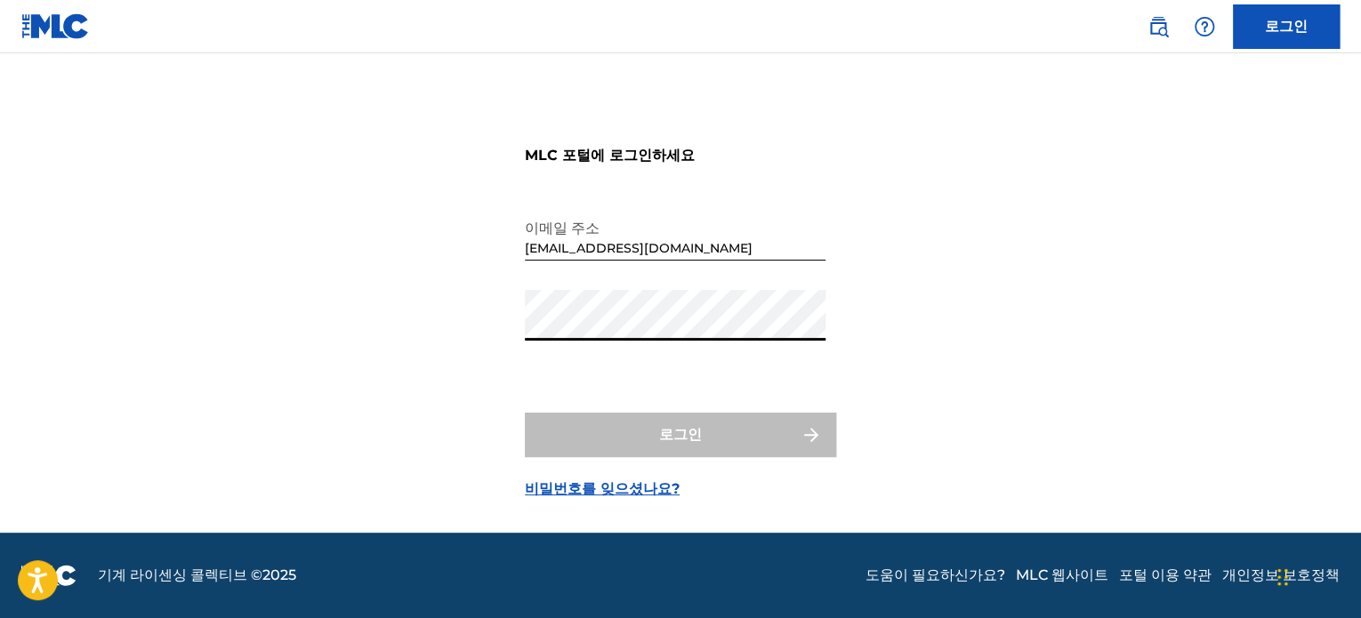
click at [1037, 261] on div "MLC 포털에 로그인하세요 이메일 주소 kim.00@hotmail.com 비밀번호 로그인 비밀번호를 잊으셨나요?" at bounding box center [680, 304] width 1245 height 458
click at [575, 432] on div "로그인" at bounding box center [680, 435] width 311 height 44
click at [348, 383] on div "MLC 포털에 로그인하세요 이메일 주소 kim.00@hotmail.com 비밀번호 로그인 비밀번호를 잊으셨나요?" at bounding box center [680, 304] width 1245 height 458
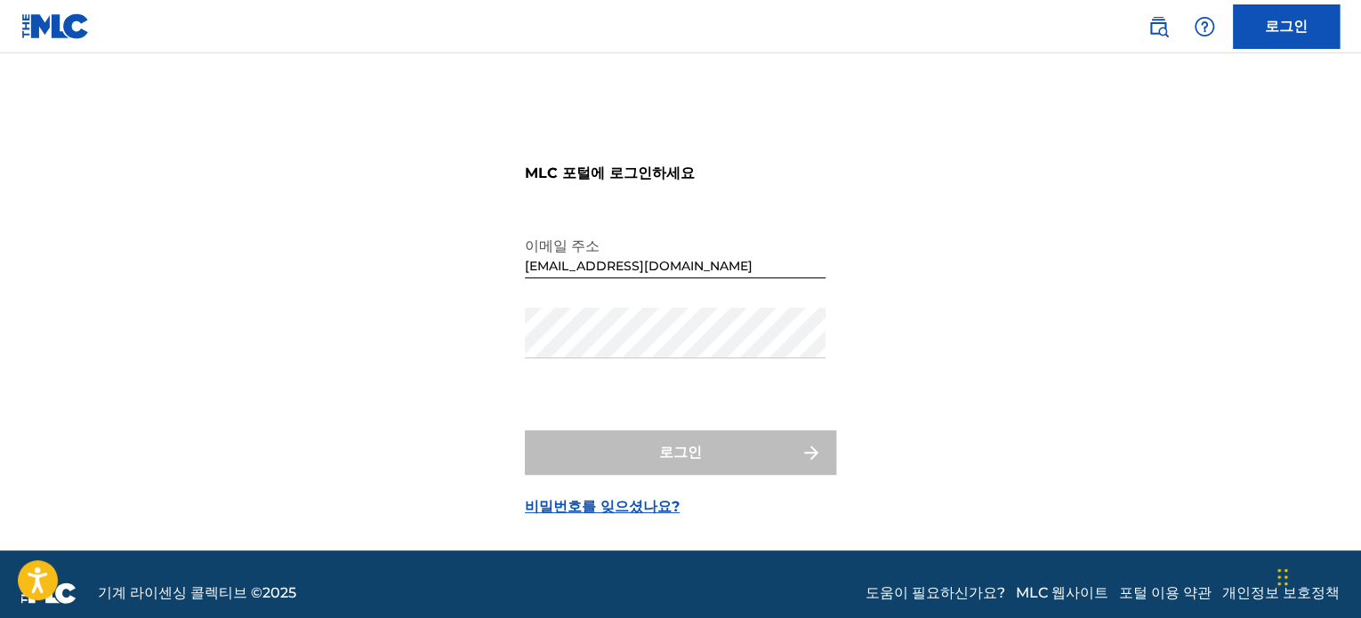
scroll to position [0, 0]
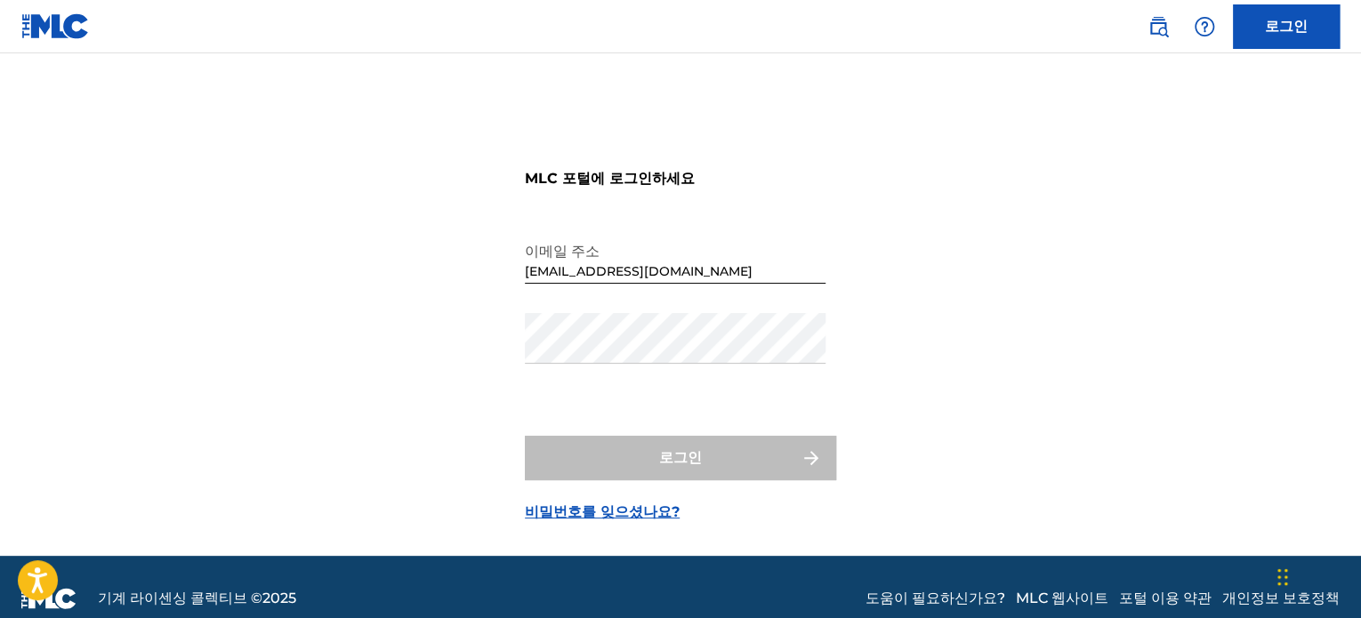
click at [60, 35] on img at bounding box center [55, 26] width 68 height 26
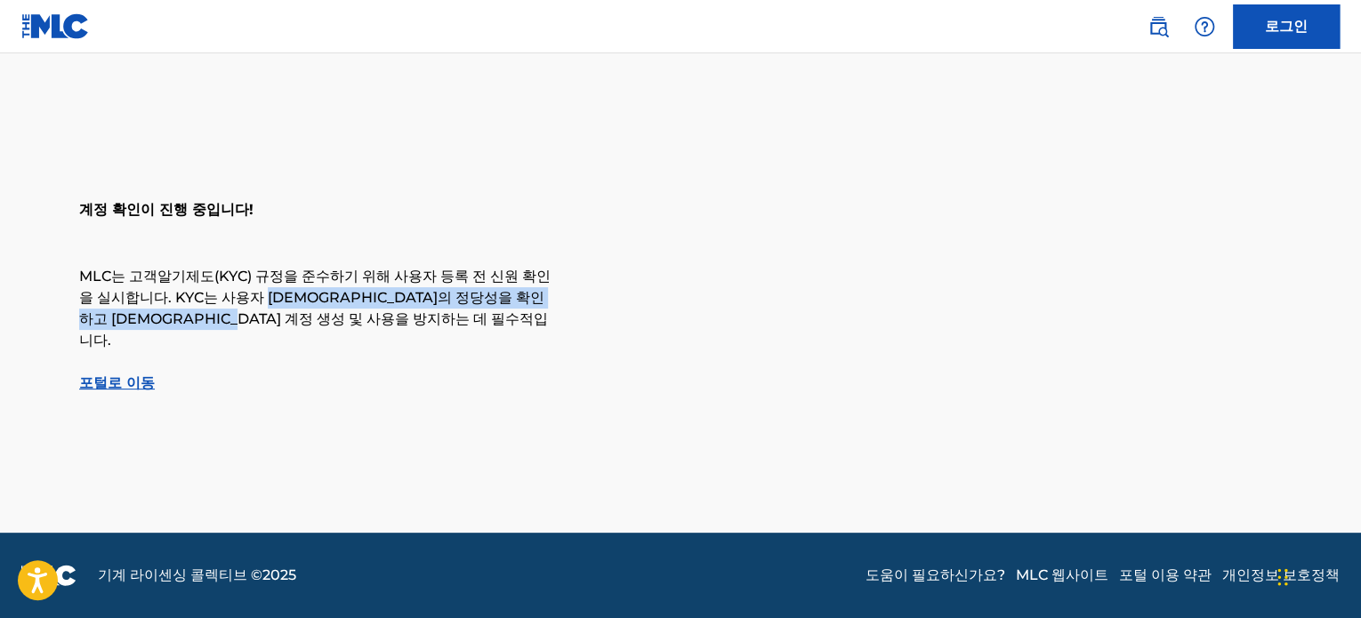
drag, startPoint x: 244, startPoint y: 294, endPoint x: 523, endPoint y: 320, distance: 280.5
click at [523, 320] on p "MLC는 고객알기제도(KYC) 규정을 준수하기 위해 사용자 등록 전 신원 확인을 실시합니다. KYC는 사용자 신원의 정당성을 확인하고 사기 계…" at bounding box center [314, 308] width 471 height 85
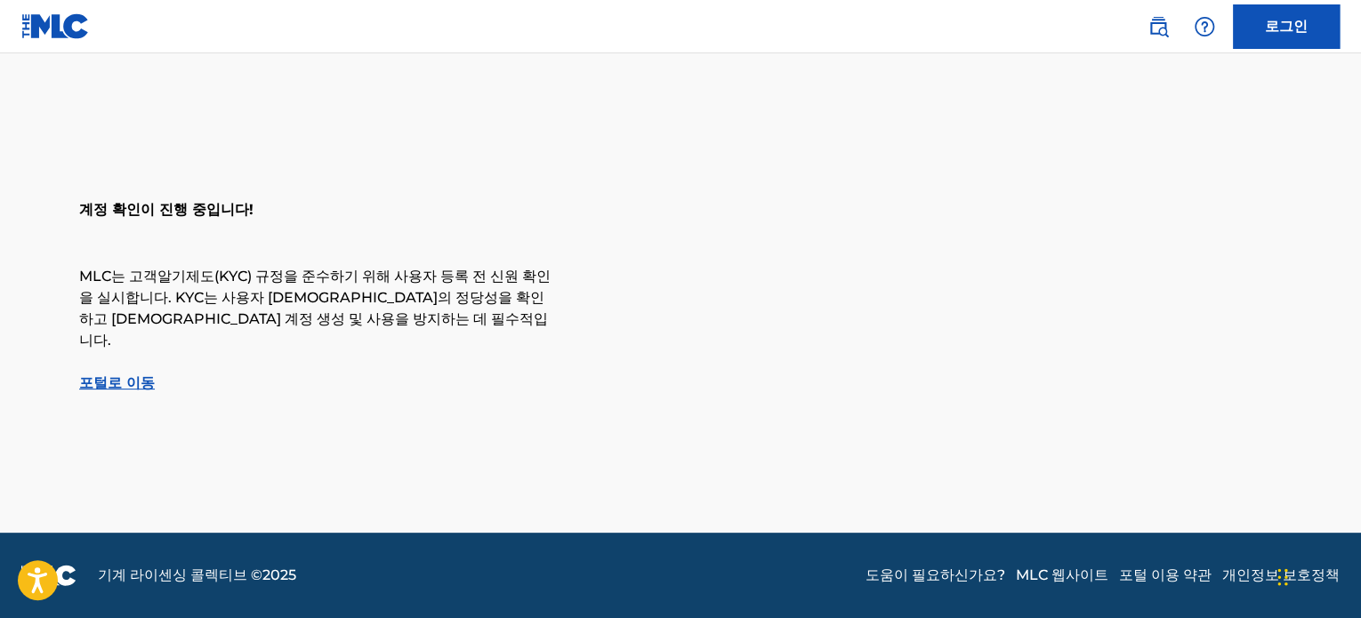
click at [284, 376] on main "계정 확인이 진행 중입니다! MLC는 고객알기제도(KYC) 규정을 준수하기 위해 사용자 등록 전 신원 확인을 실시합니다. KYC는 사용자 신원…" at bounding box center [680, 292] width 1361 height 479
click at [1202, 28] on img at bounding box center [1204, 26] width 21 height 21
click at [1157, 32] on img at bounding box center [1157, 26] width 21 height 21
